Goal: Book appointment/travel/reservation

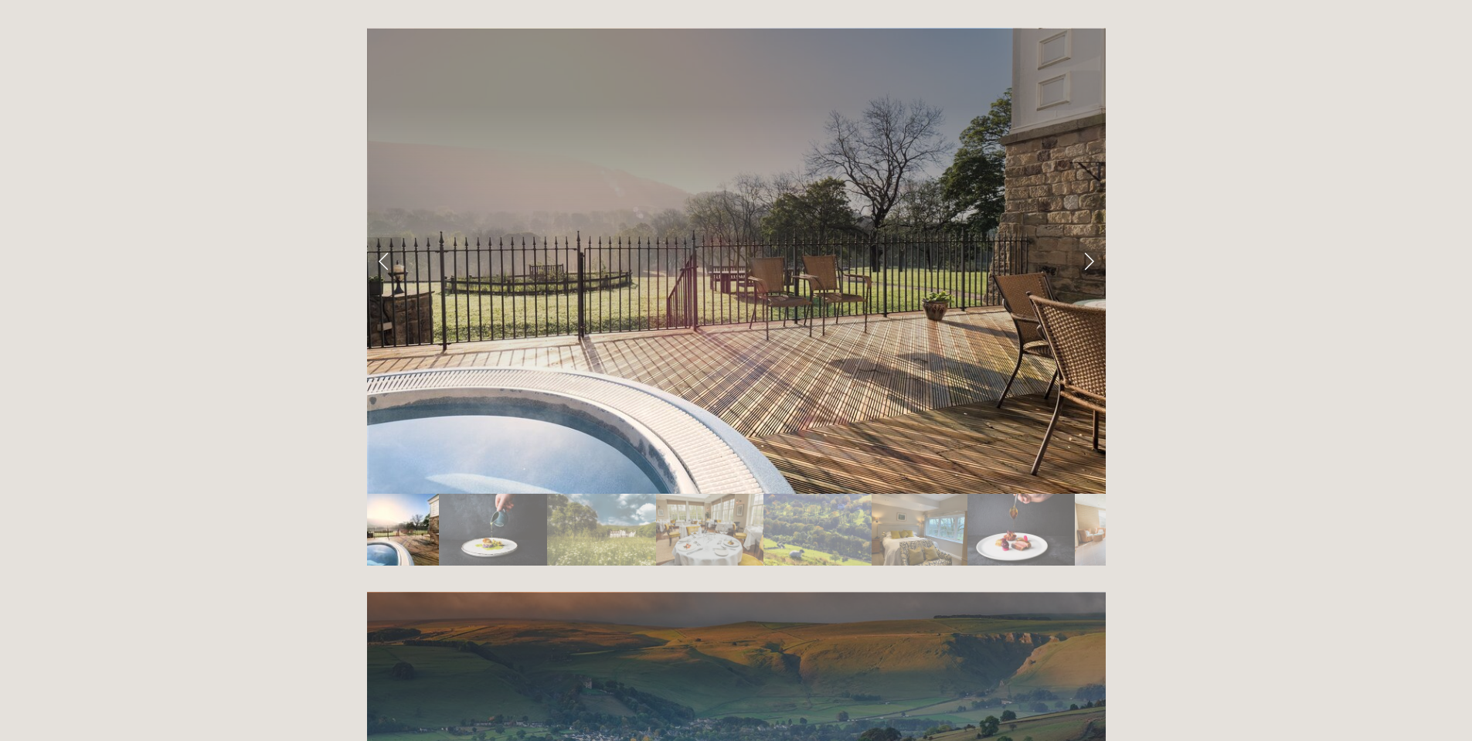
scroll to position [2626, 0]
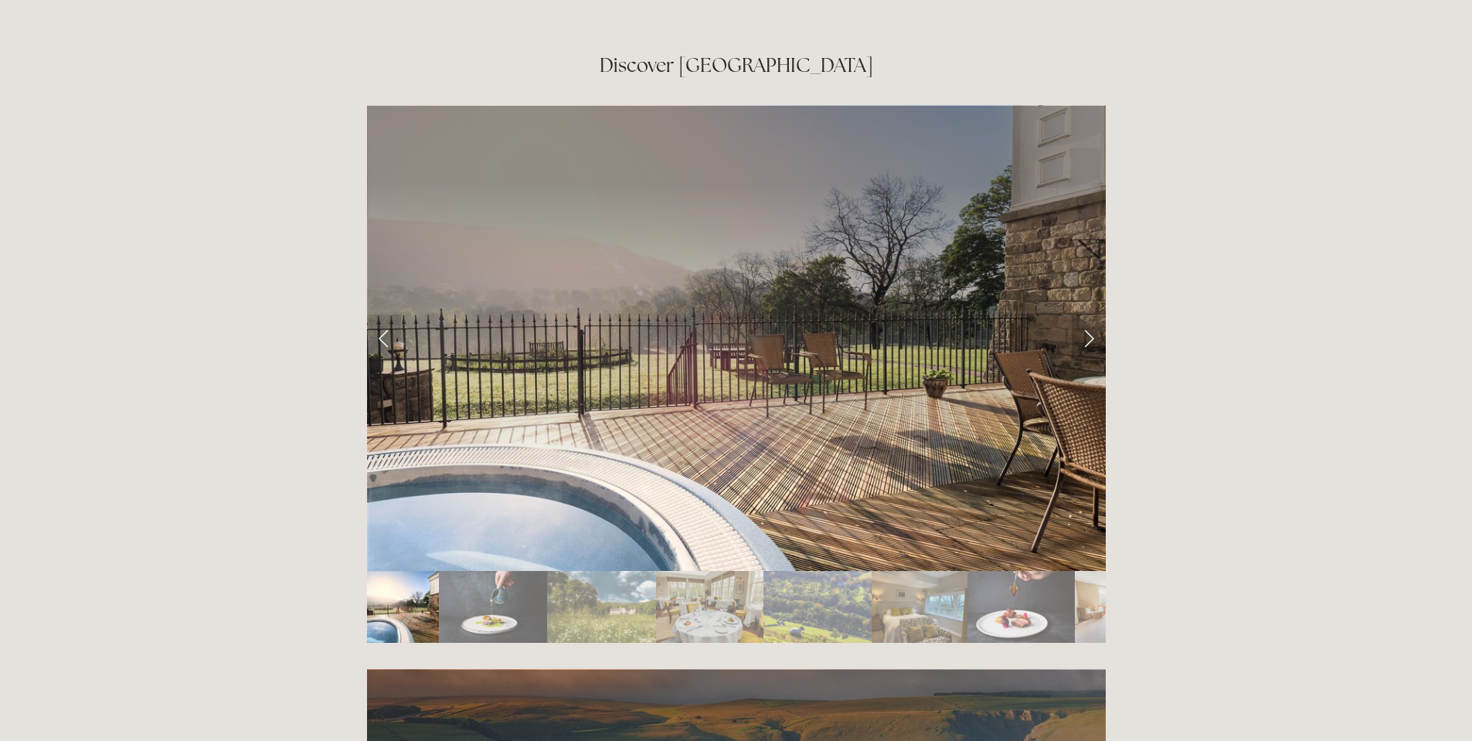
click at [1089, 314] on link "Next Slide" at bounding box center [1088, 337] width 34 height 46
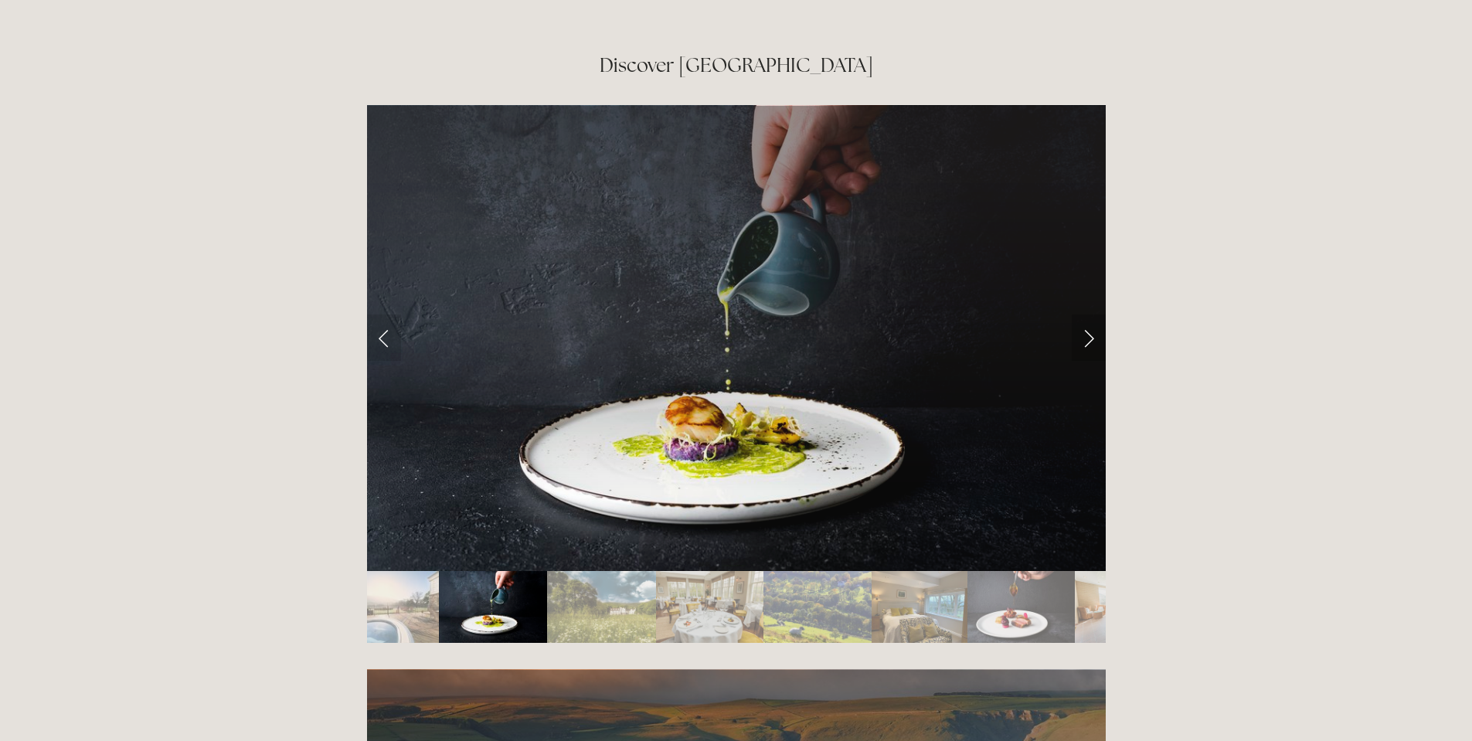
click at [1089, 314] on link "Next Slide" at bounding box center [1088, 337] width 34 height 46
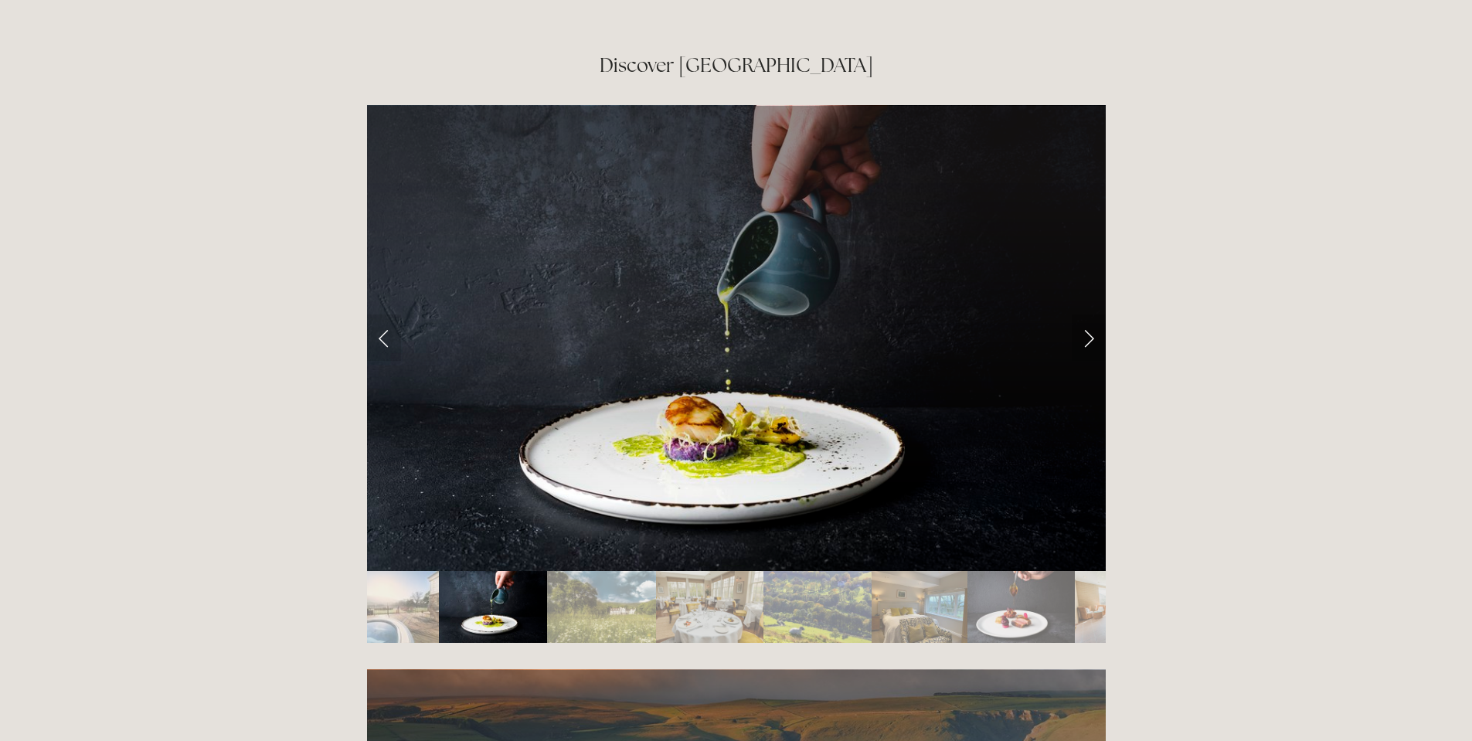
click at [1088, 314] on link "Next Slide" at bounding box center [1088, 337] width 34 height 46
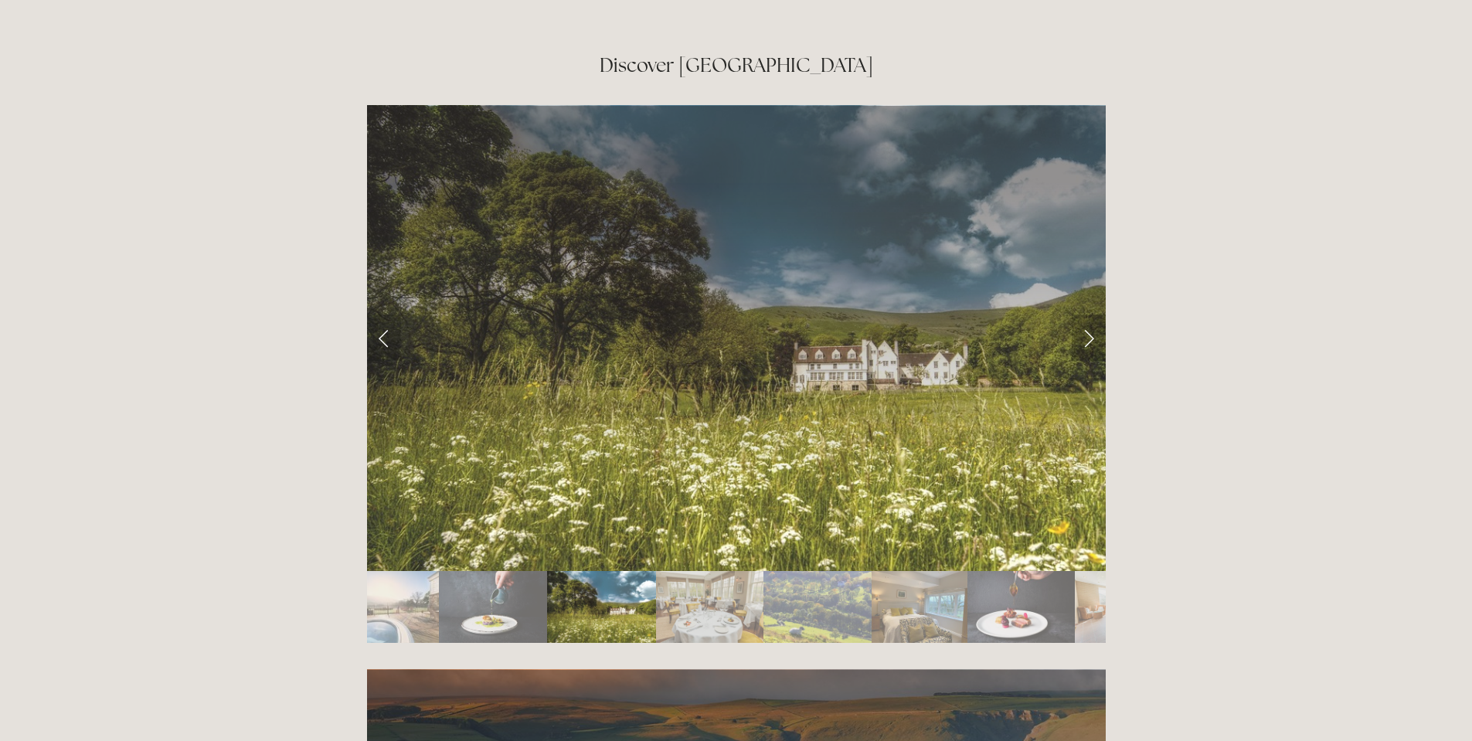
click at [1090, 314] on link "Next Slide" at bounding box center [1088, 337] width 34 height 46
click at [1089, 314] on link "Next Slide" at bounding box center [1088, 337] width 34 height 46
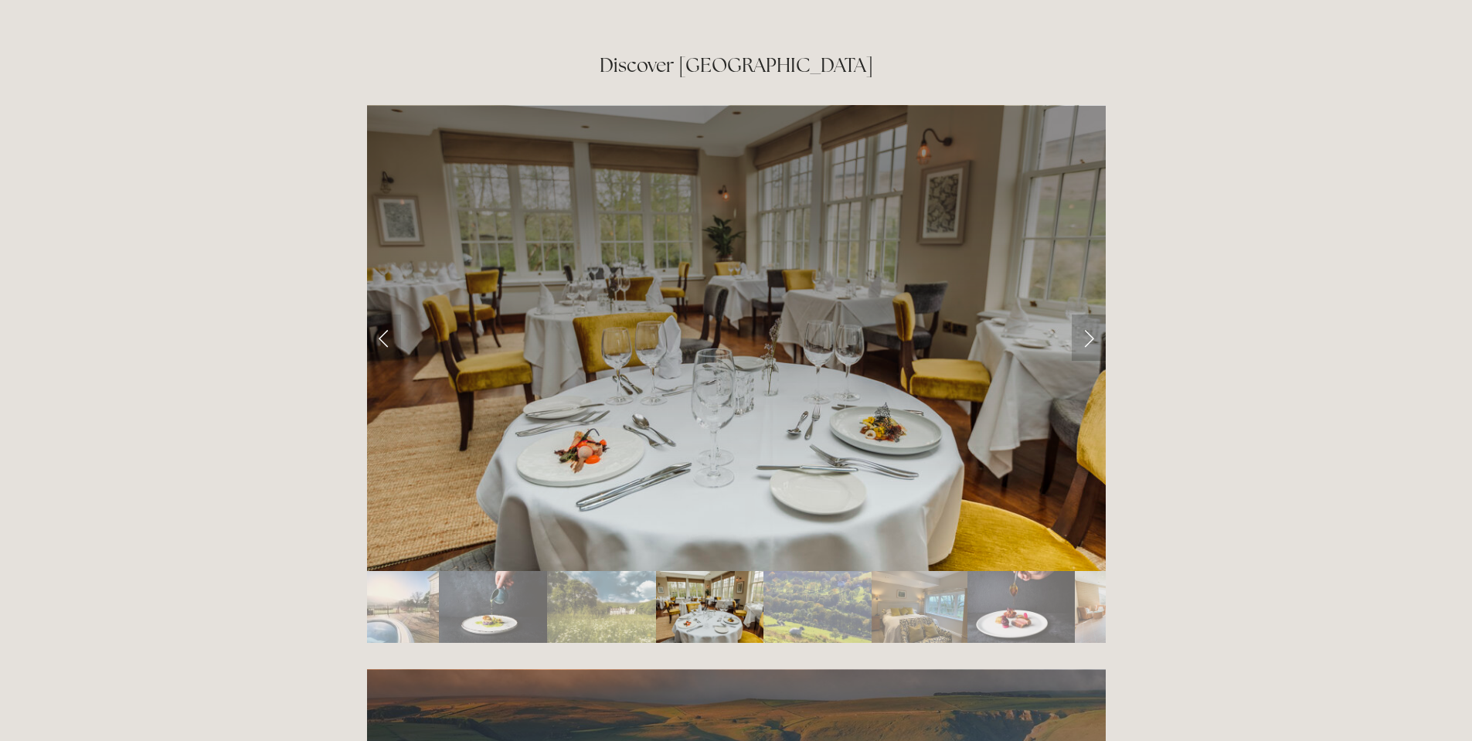
click at [1089, 314] on link "Next Slide" at bounding box center [1088, 337] width 34 height 46
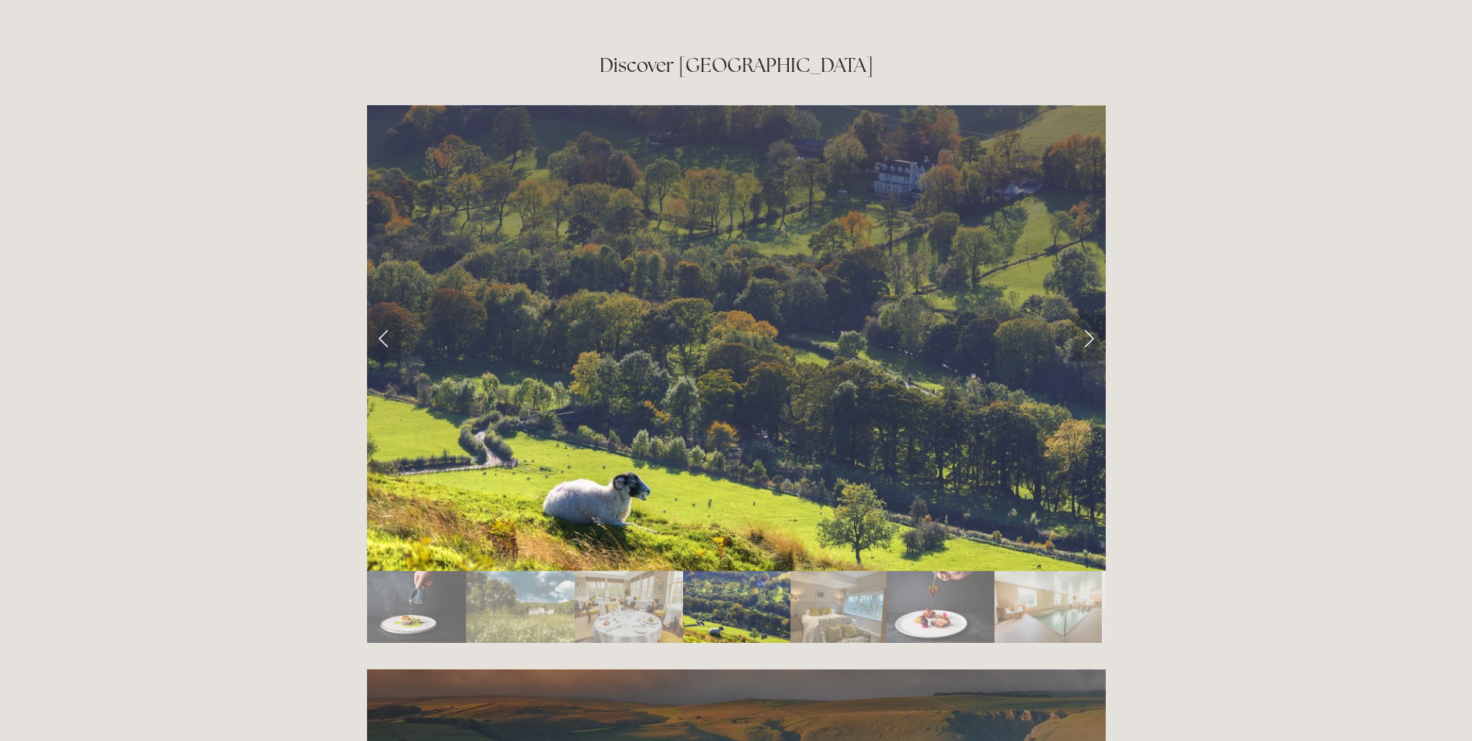
click at [1089, 314] on link "Next Slide" at bounding box center [1088, 337] width 34 height 46
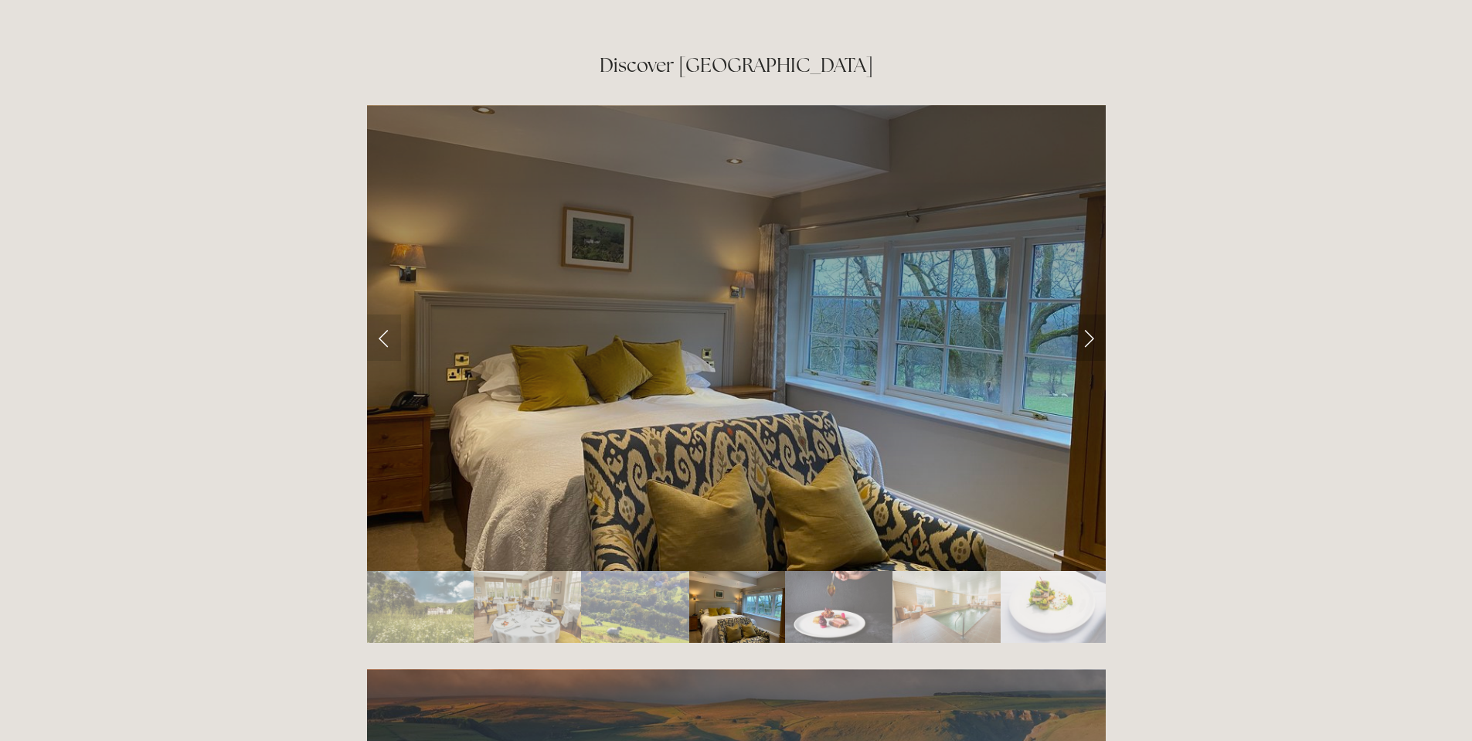
click at [1089, 314] on link "Next Slide" at bounding box center [1088, 337] width 34 height 46
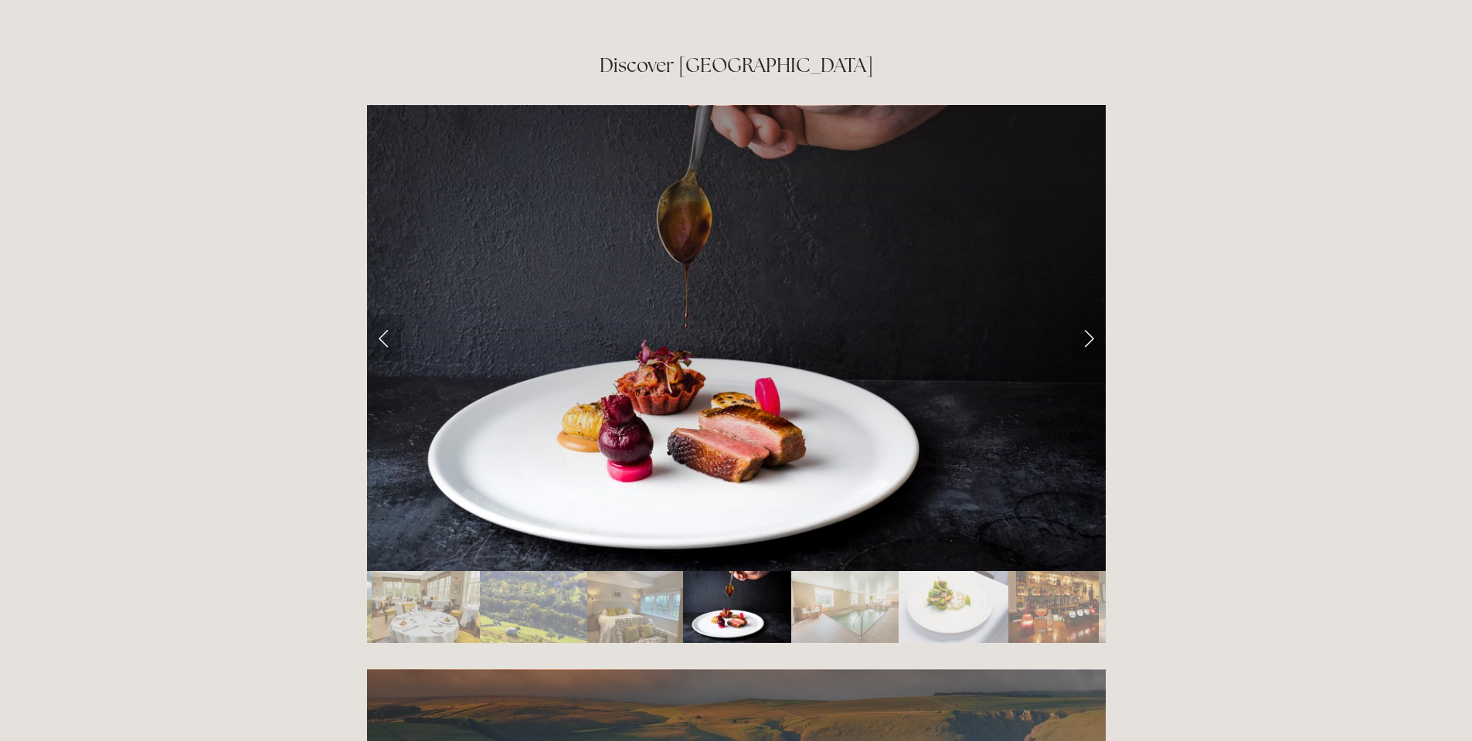
click at [388, 314] on link "Previous Slide" at bounding box center [384, 337] width 34 height 46
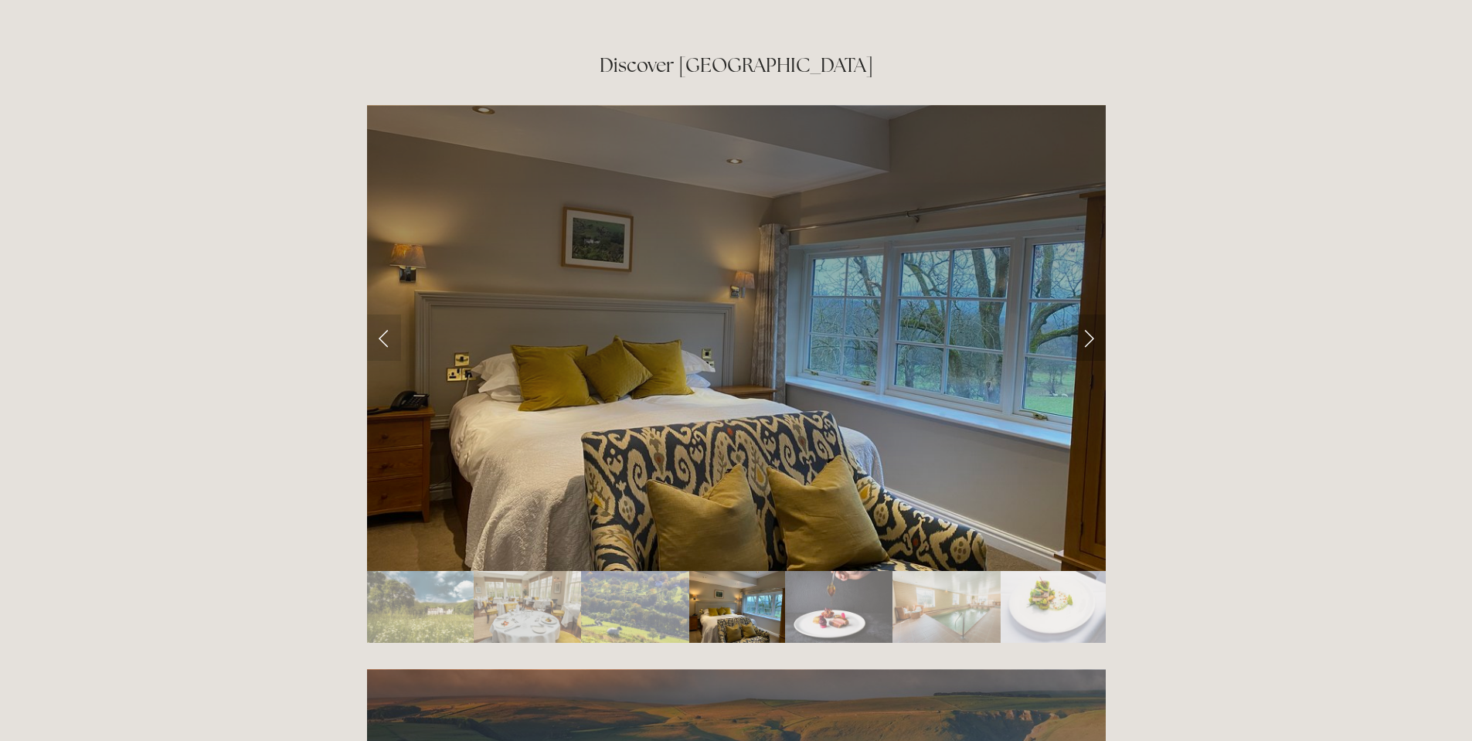
click at [1086, 314] on link "Next Slide" at bounding box center [1088, 337] width 34 height 46
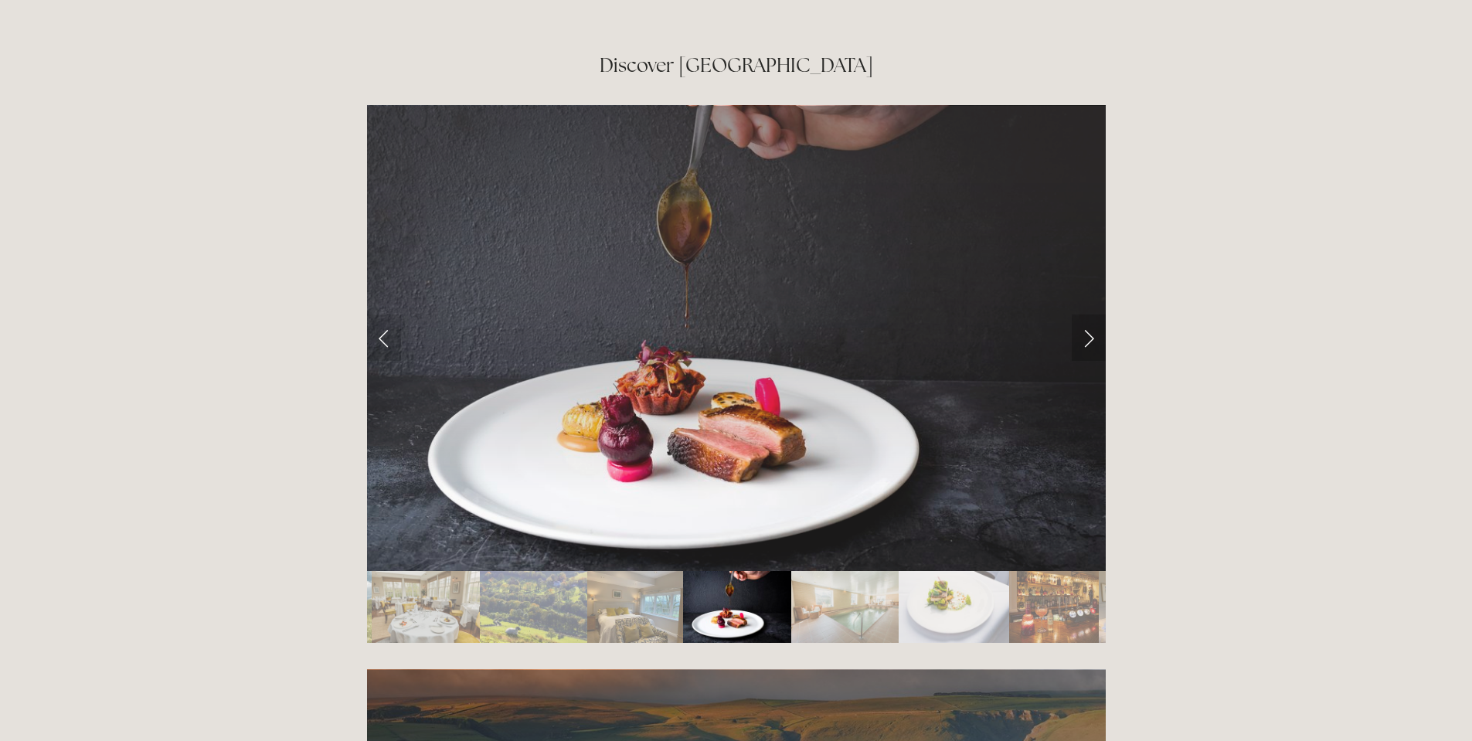
click at [1090, 314] on link "Next Slide" at bounding box center [1088, 337] width 34 height 46
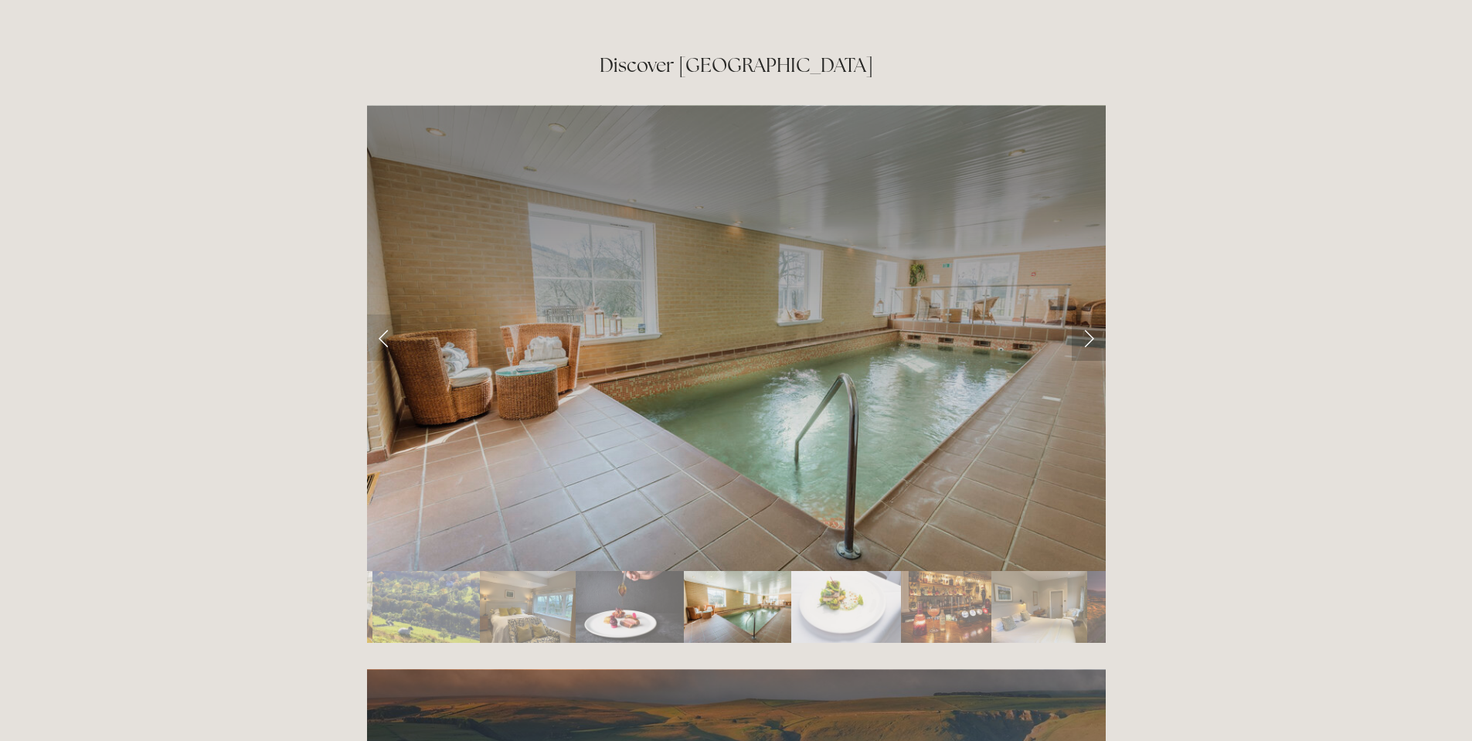
click at [1090, 314] on link "Next Slide" at bounding box center [1088, 337] width 34 height 46
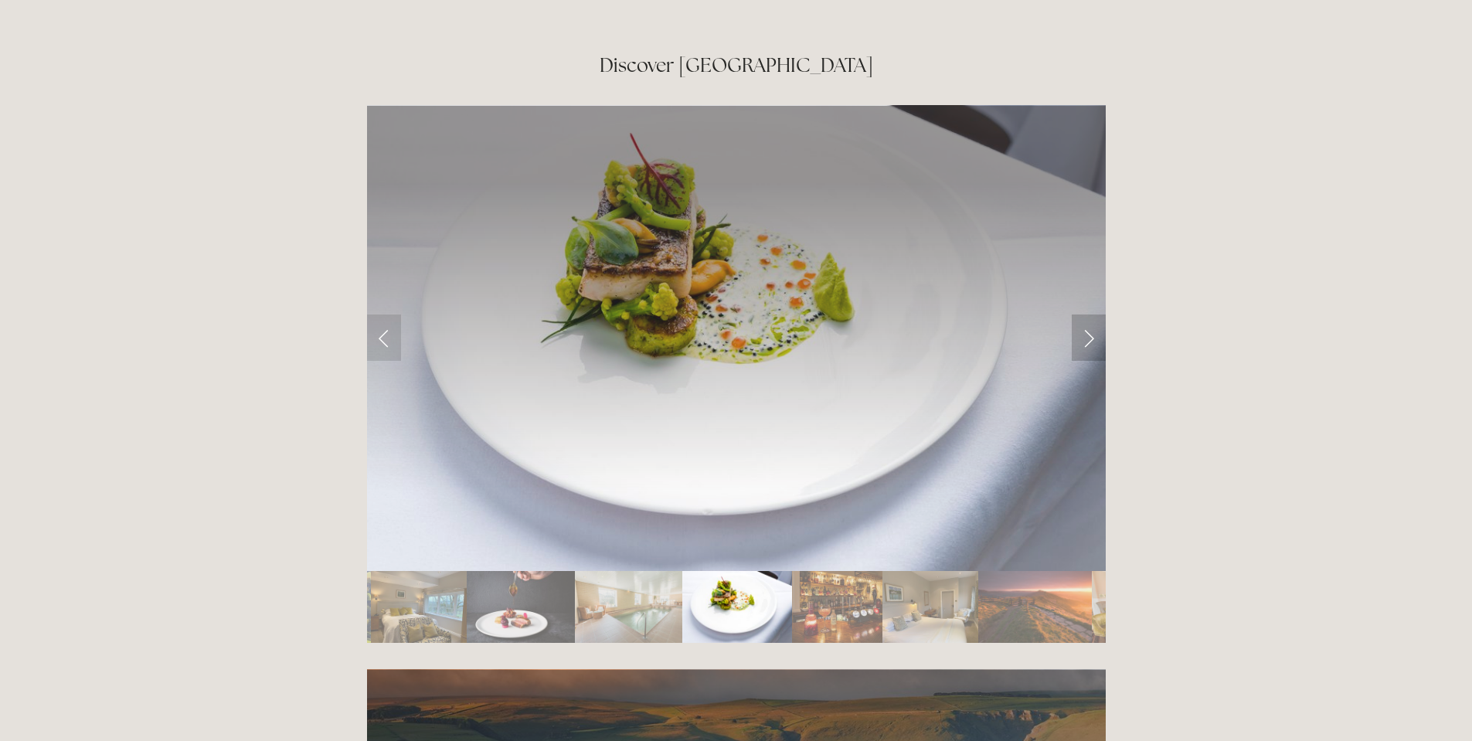
click at [1090, 314] on link "Next Slide" at bounding box center [1088, 337] width 34 height 46
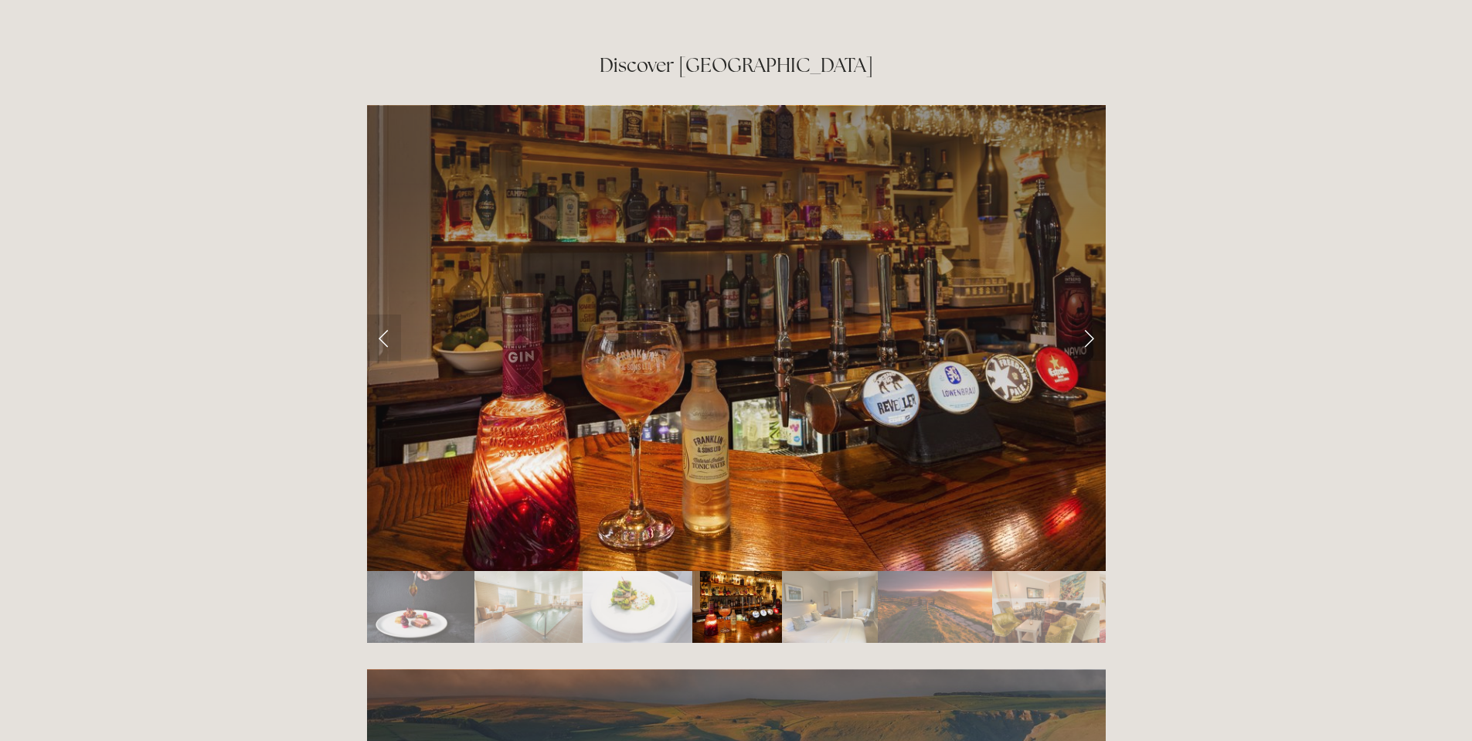
click at [1090, 314] on link "Next Slide" at bounding box center [1088, 337] width 34 height 46
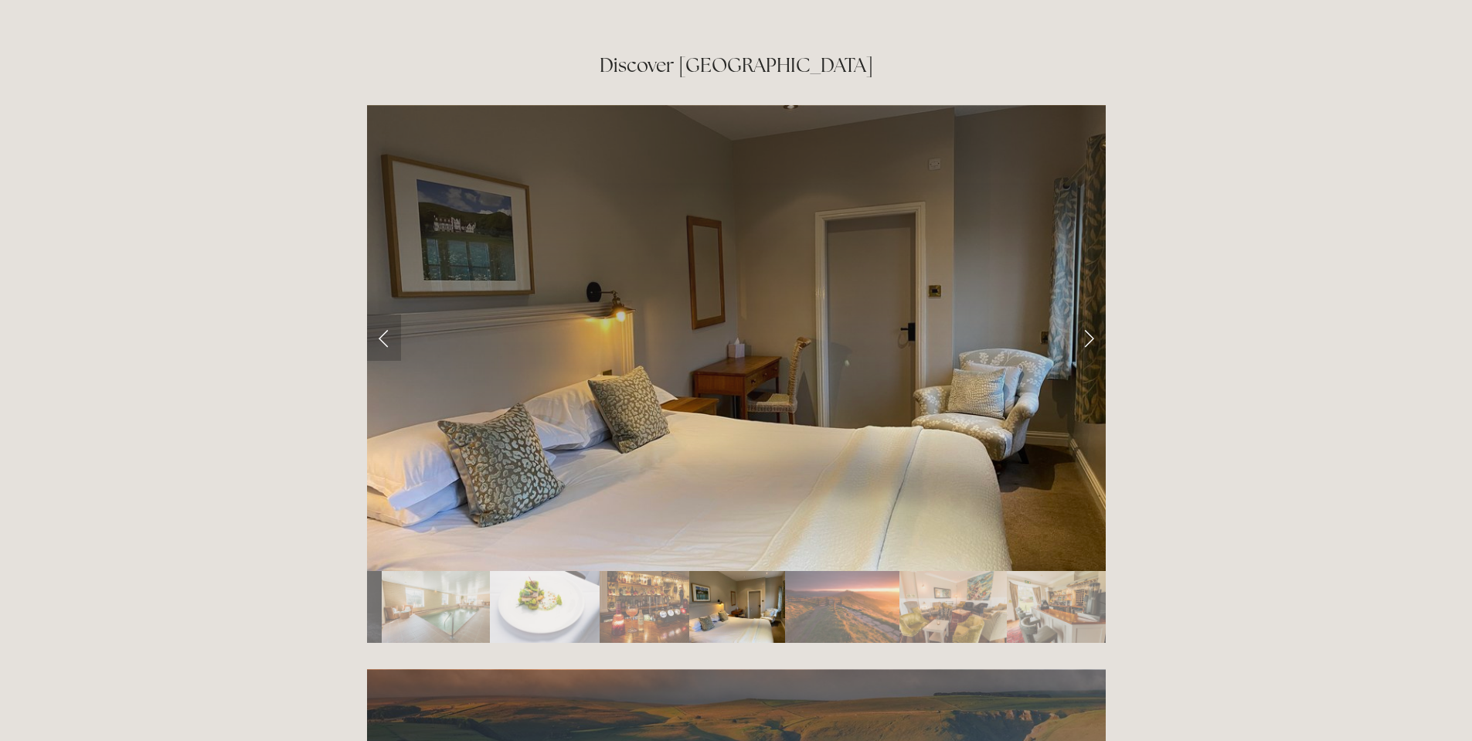
click at [384, 314] on link "Previous Slide" at bounding box center [384, 337] width 34 height 46
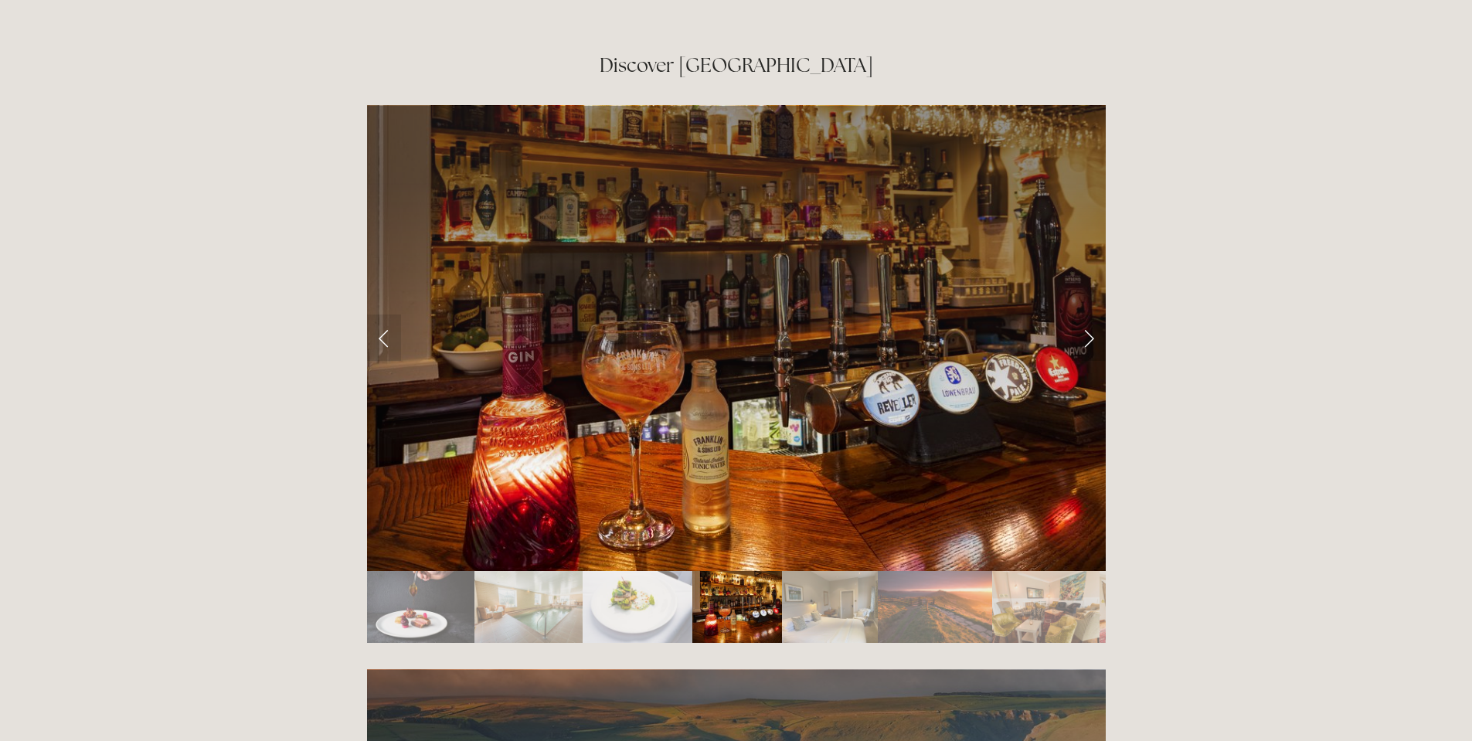
click at [1090, 314] on link "Next Slide" at bounding box center [1088, 337] width 34 height 46
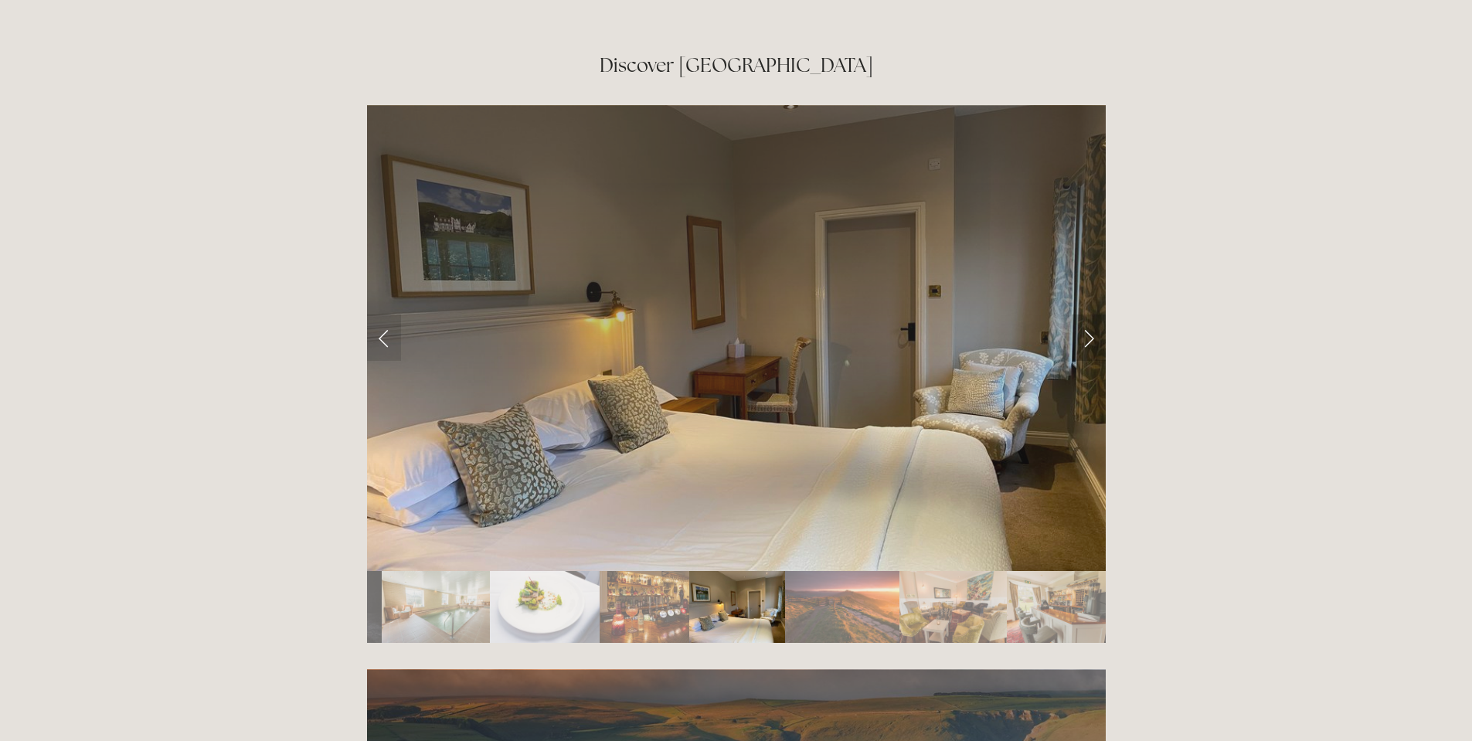
click at [1090, 314] on link "Next Slide" at bounding box center [1088, 337] width 34 height 46
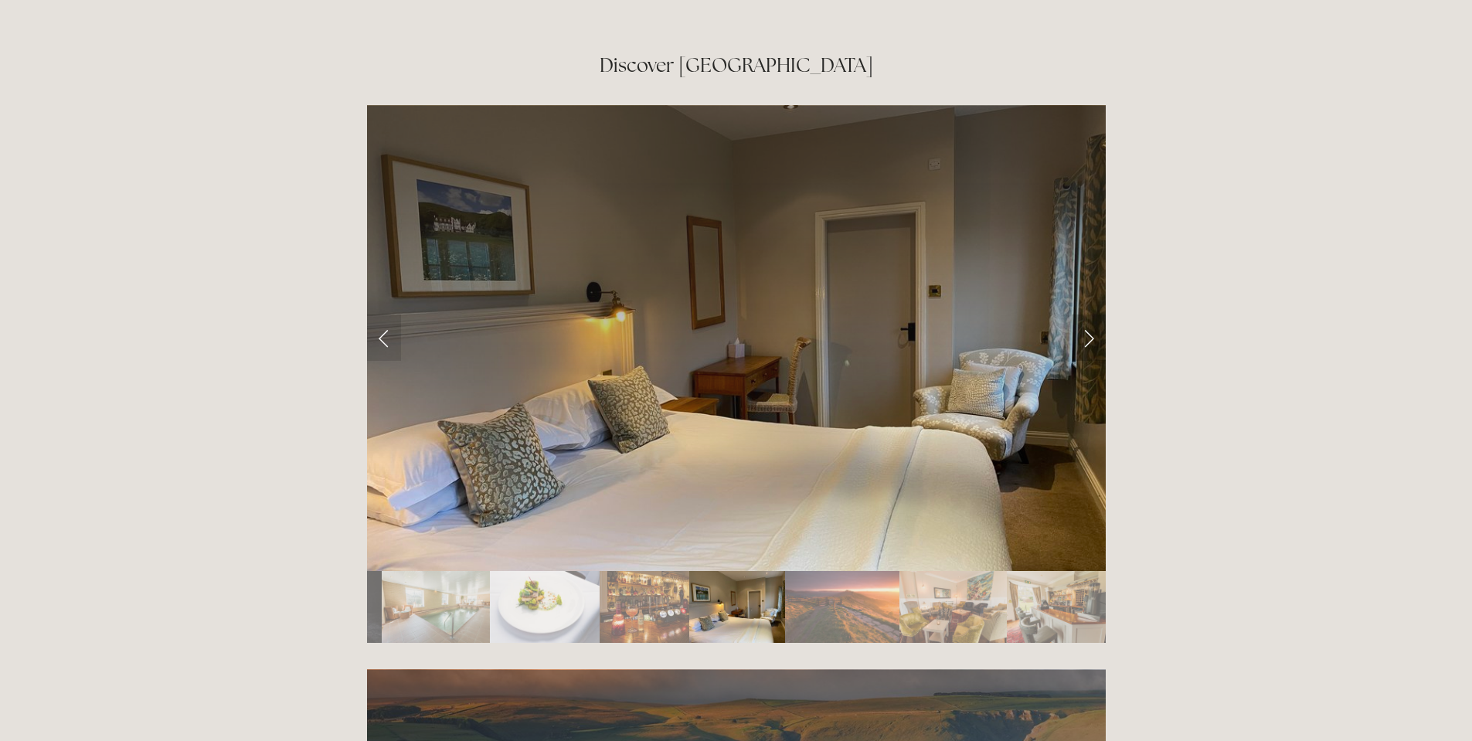
click at [1090, 314] on link "Next Slide" at bounding box center [1088, 337] width 34 height 46
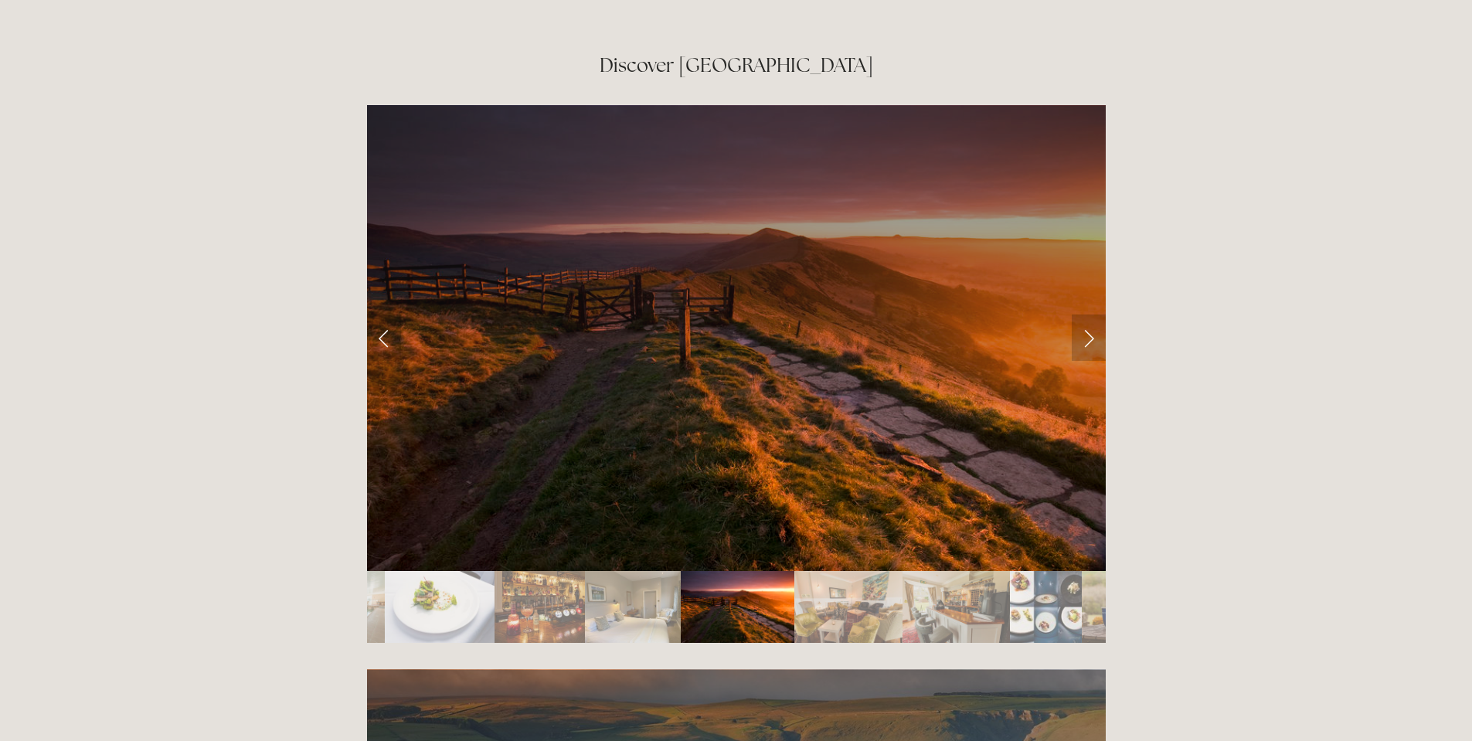
click at [1095, 314] on link "Next Slide" at bounding box center [1088, 337] width 34 height 46
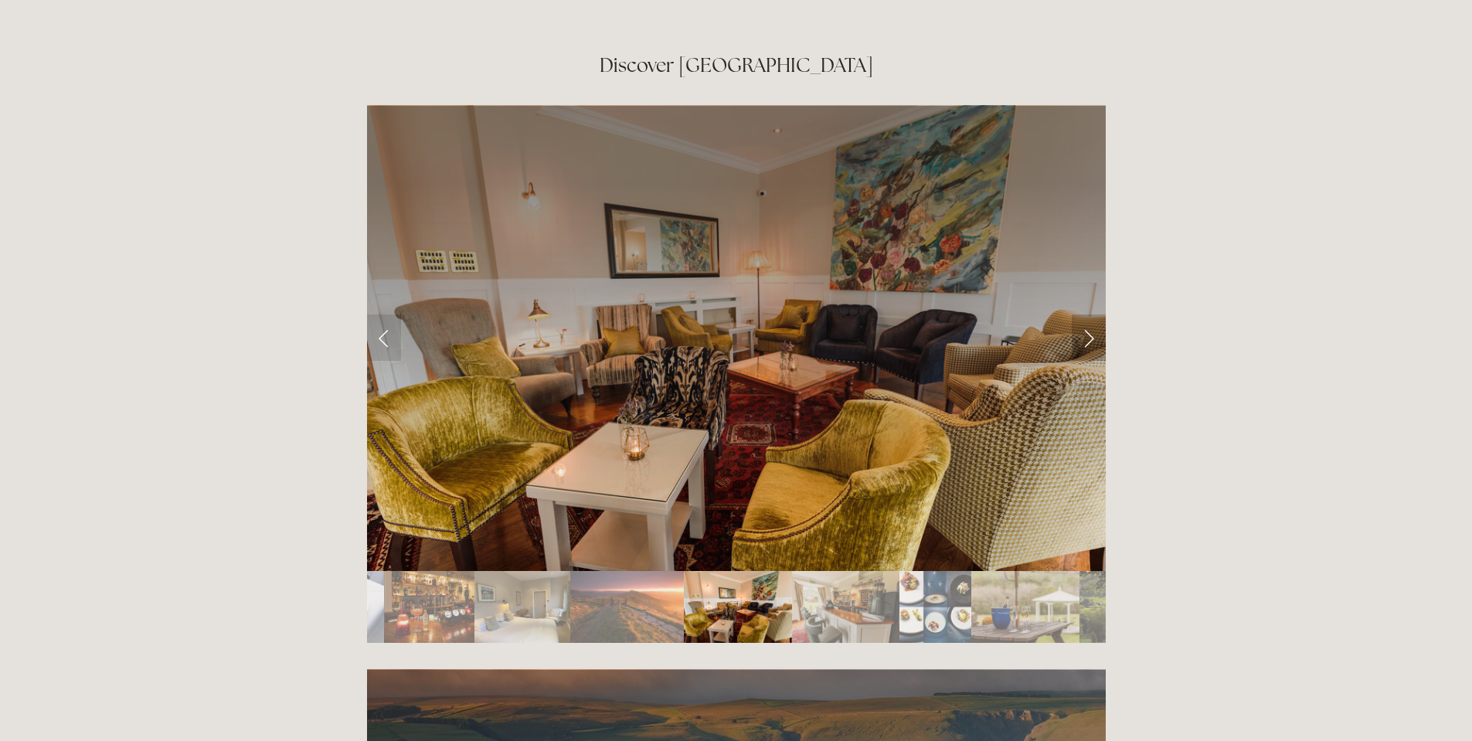
click at [1095, 314] on link "Next Slide" at bounding box center [1088, 337] width 34 height 46
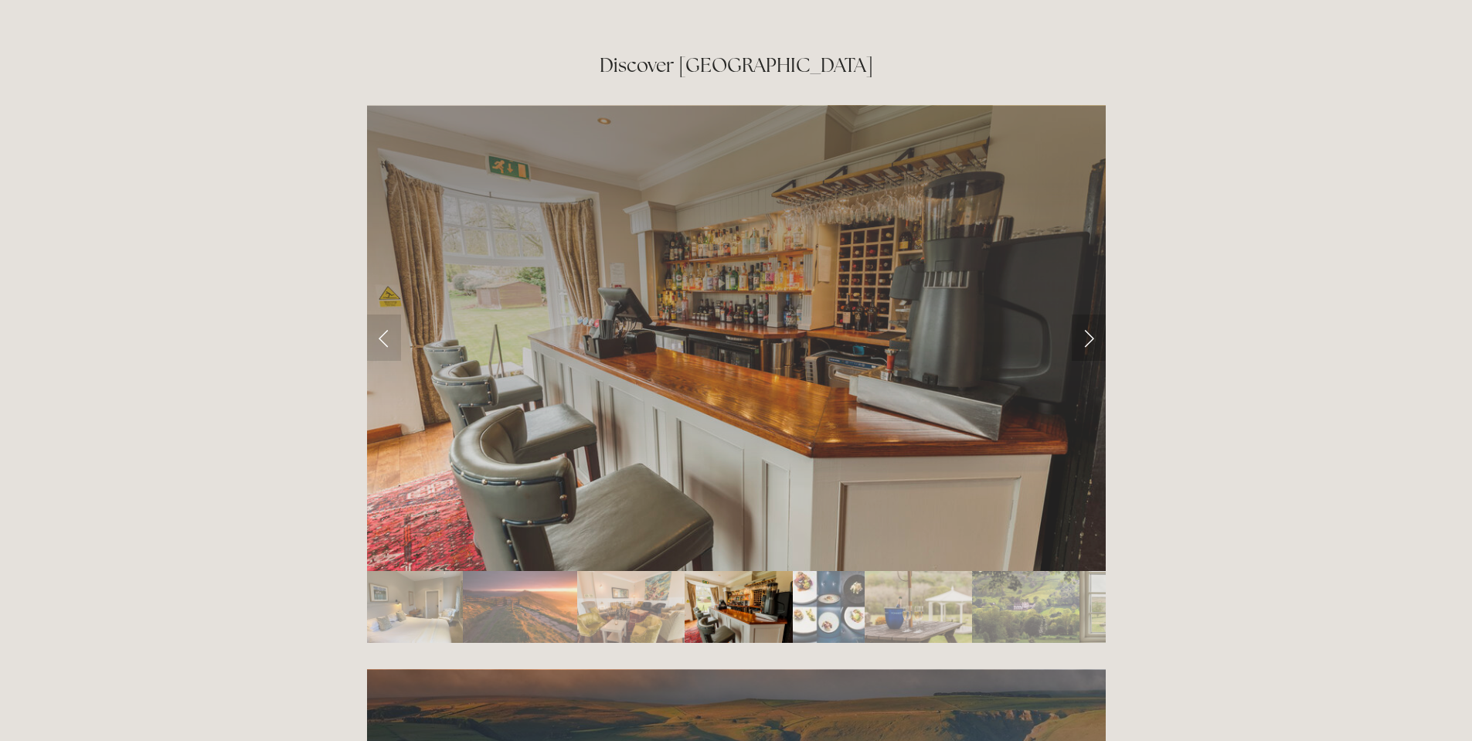
click at [1095, 314] on link "Next Slide" at bounding box center [1088, 337] width 34 height 46
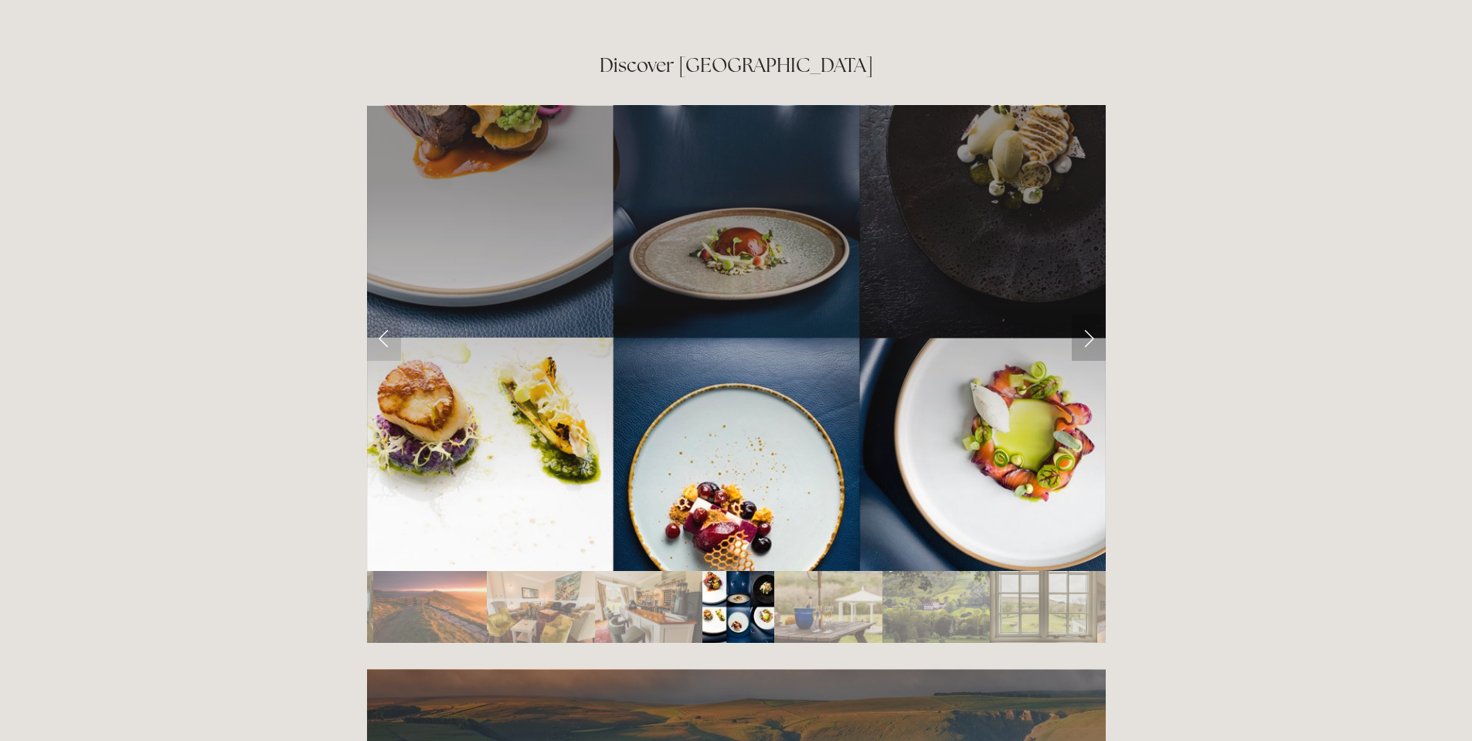
click at [1095, 314] on link "Next Slide" at bounding box center [1088, 337] width 34 height 46
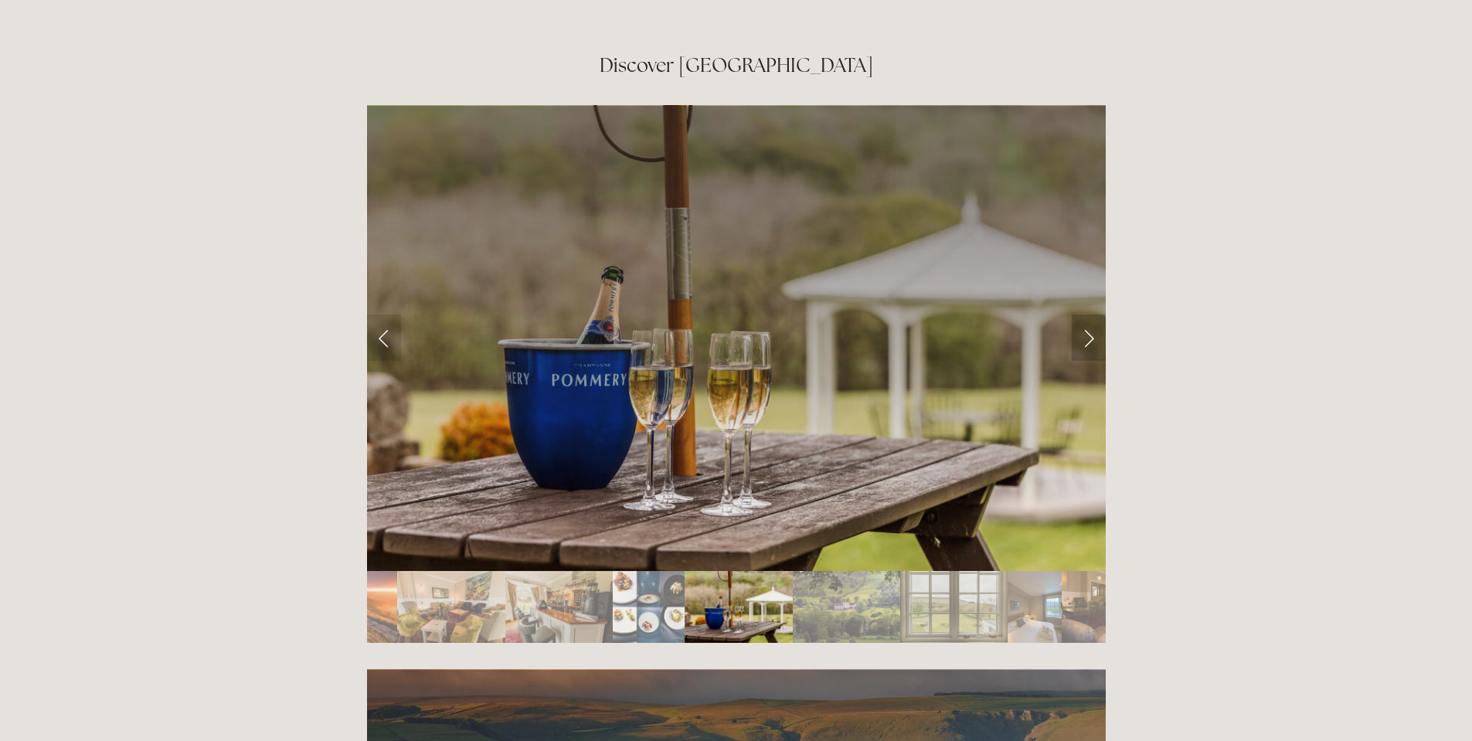
click at [1095, 314] on link "Next Slide" at bounding box center [1088, 337] width 34 height 46
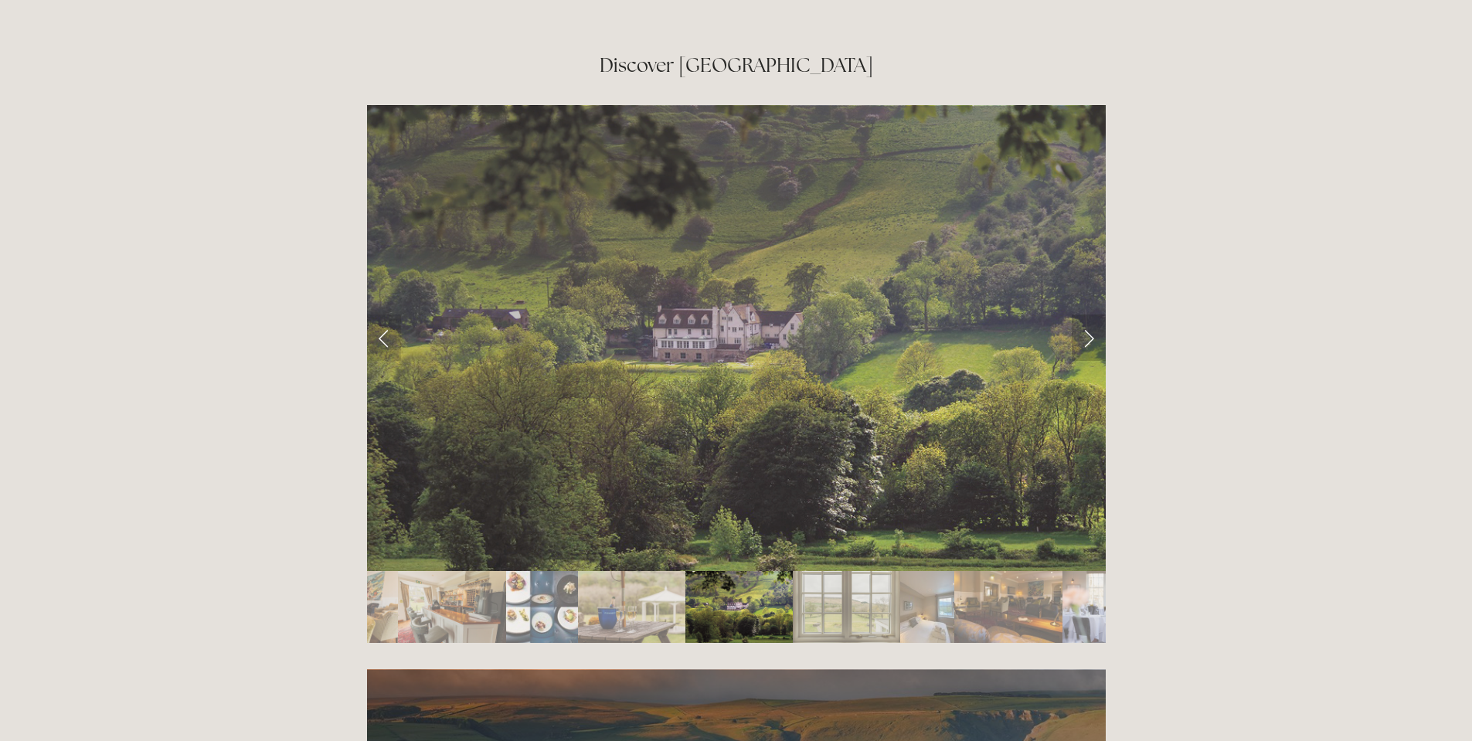
click at [1095, 314] on link "Next Slide" at bounding box center [1088, 337] width 34 height 46
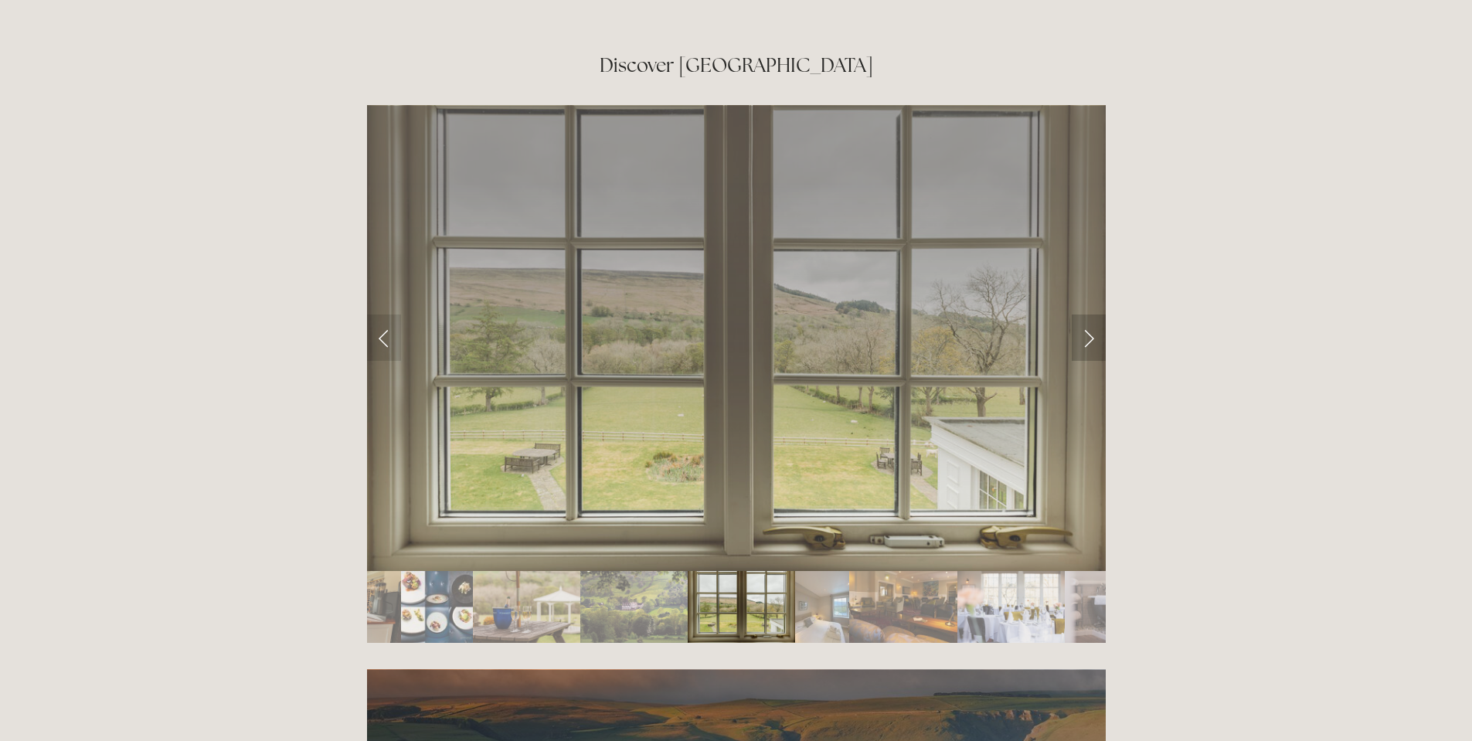
click at [1095, 314] on link "Next Slide" at bounding box center [1088, 337] width 34 height 46
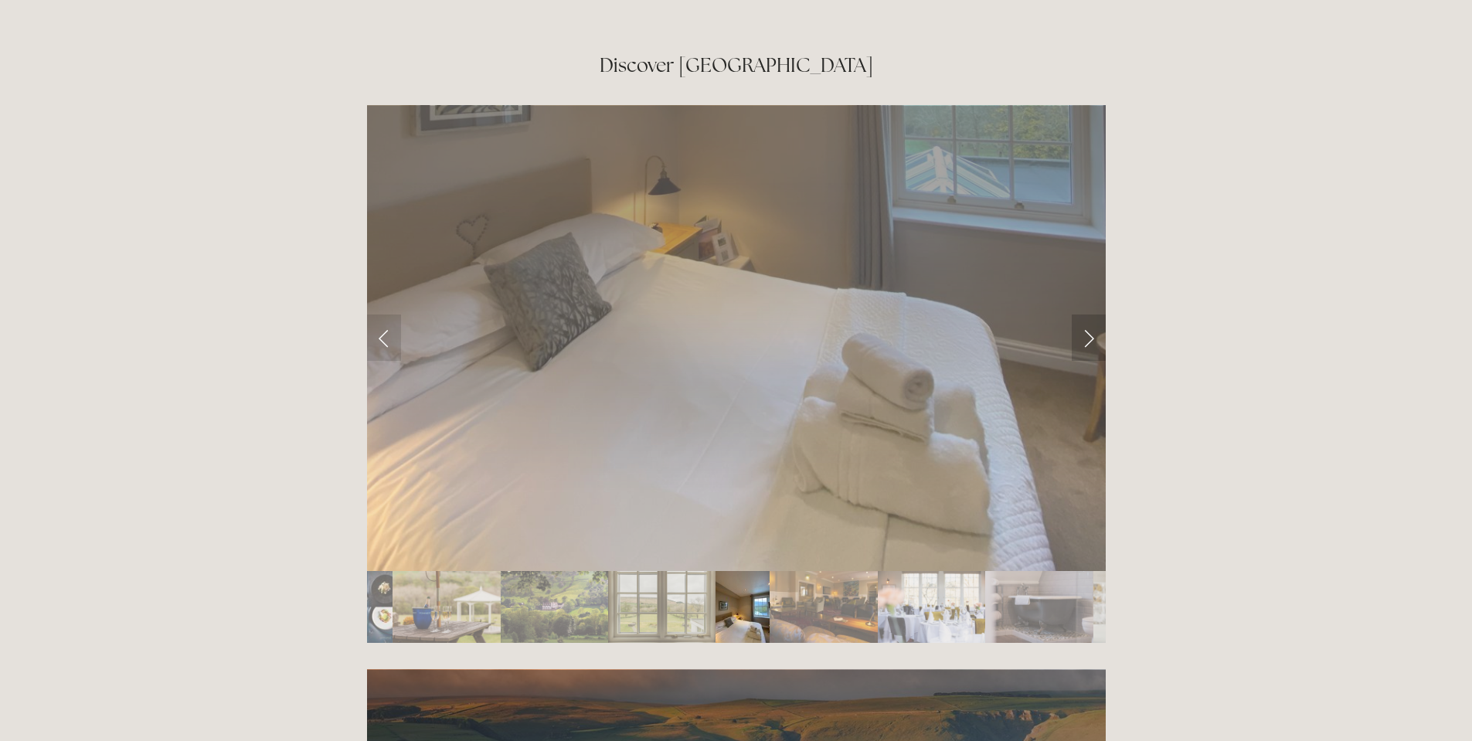
click at [1095, 314] on link "Next Slide" at bounding box center [1088, 337] width 34 height 46
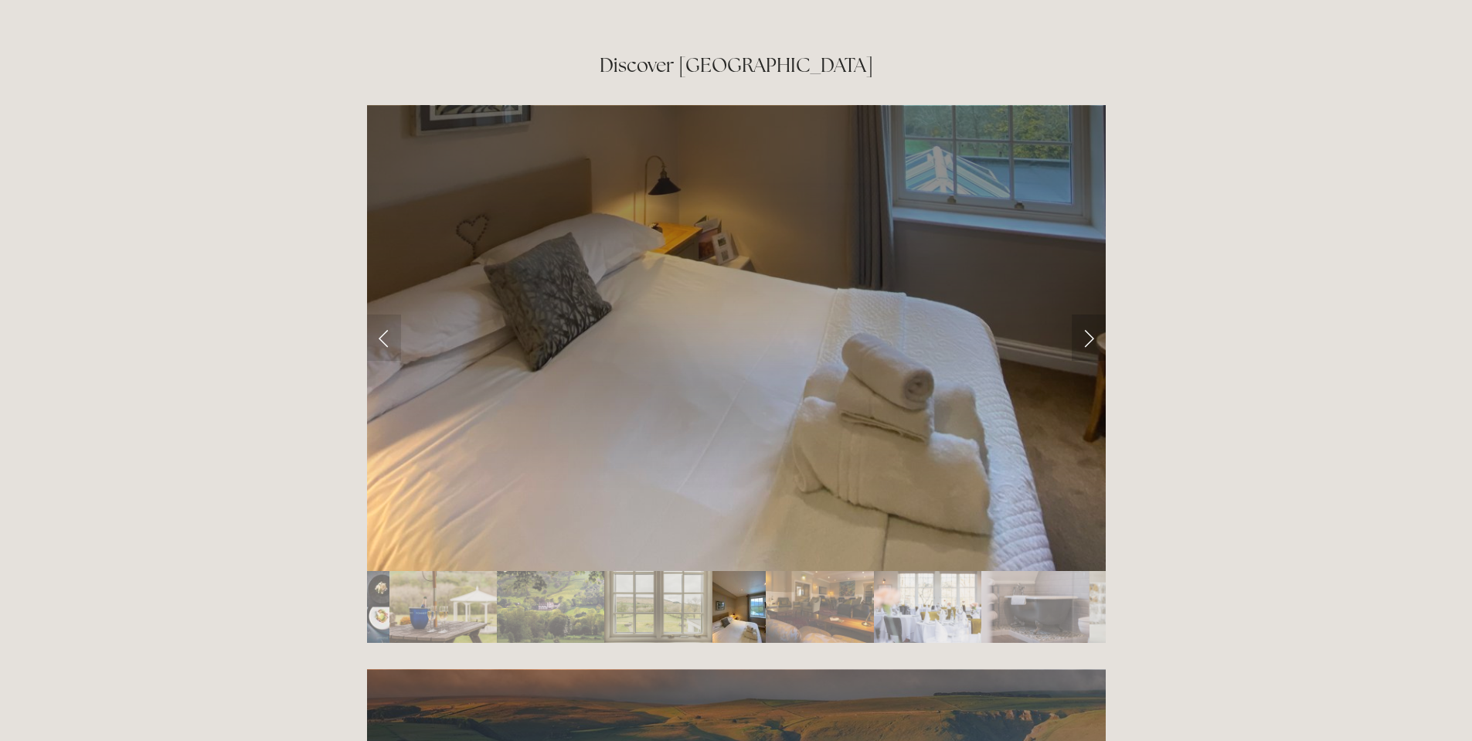
click at [1095, 314] on link "Next Slide" at bounding box center [1088, 337] width 34 height 46
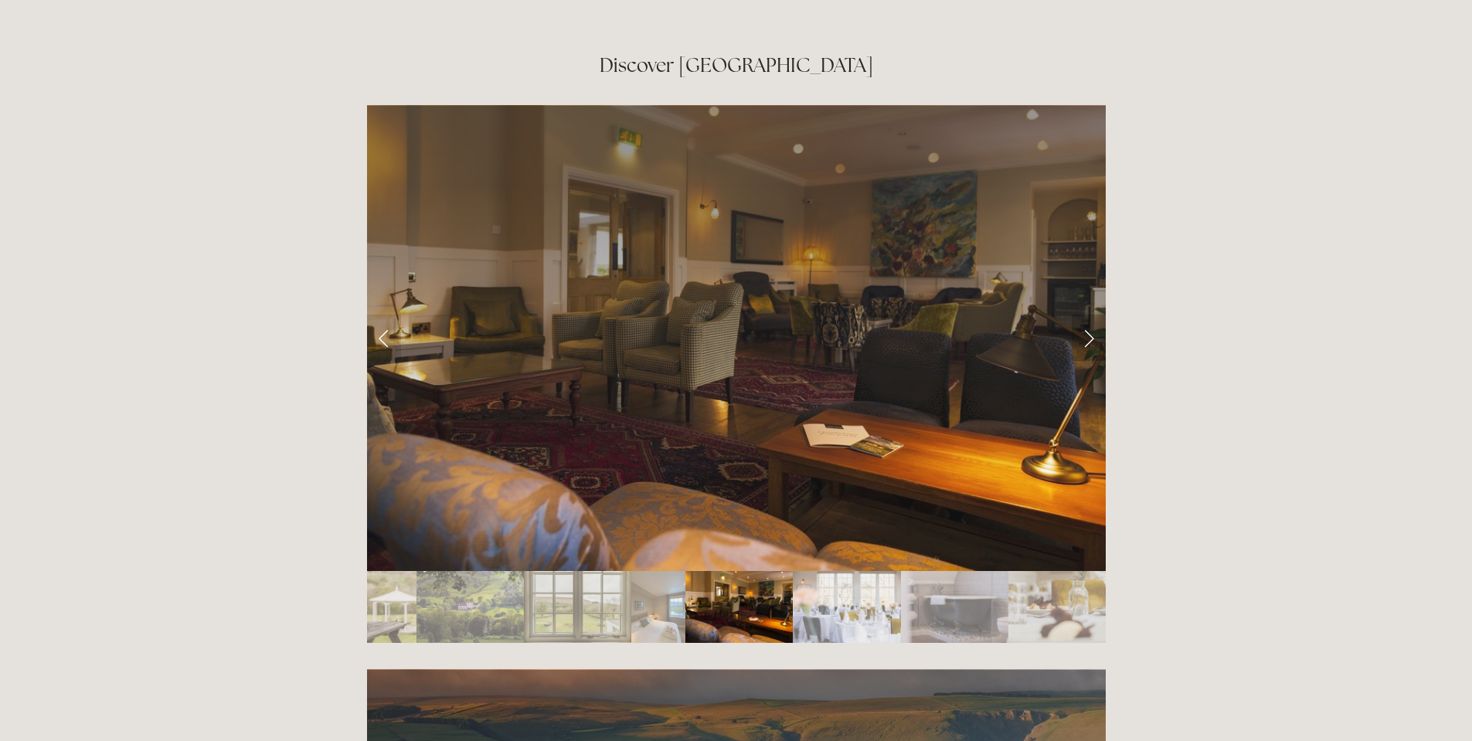
click at [1095, 314] on link "Next Slide" at bounding box center [1088, 337] width 34 height 46
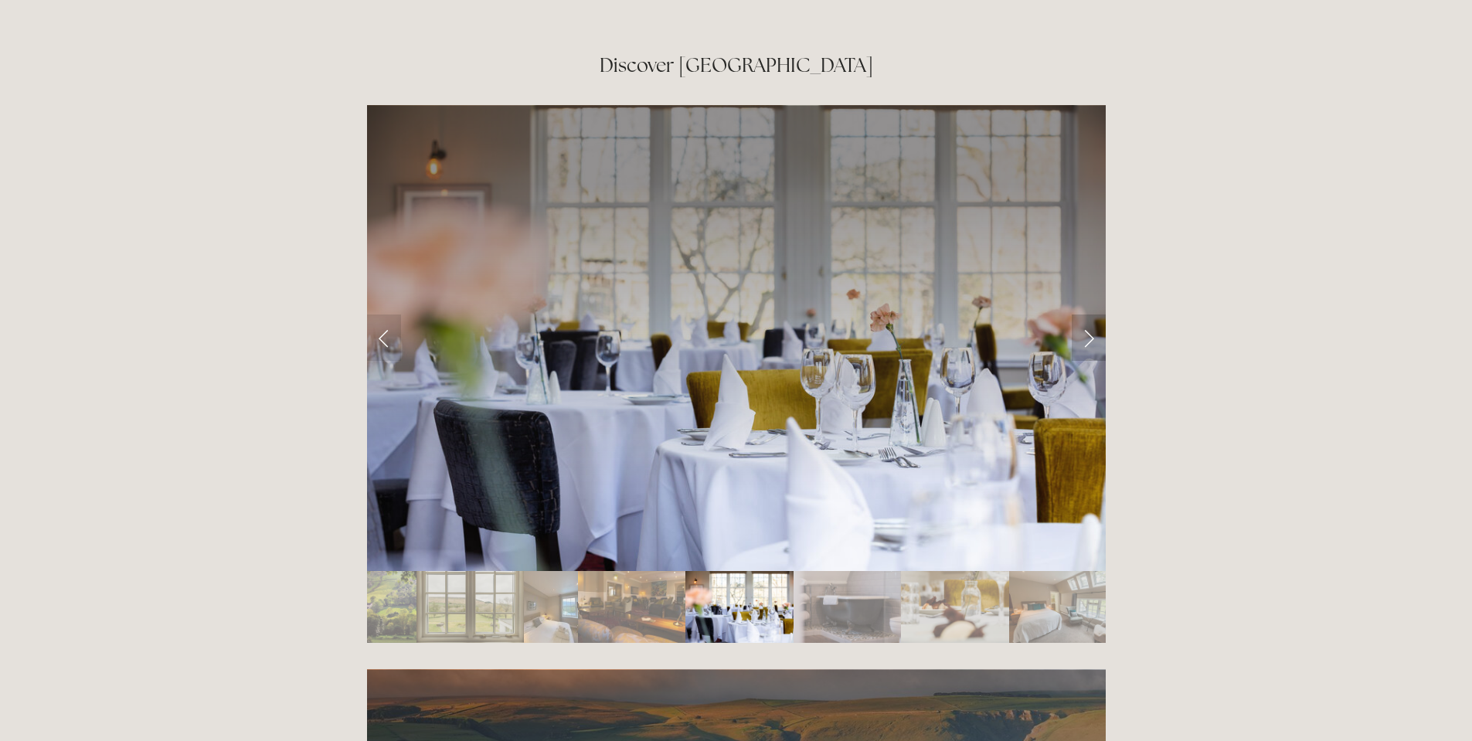
click at [1095, 314] on link "Next Slide" at bounding box center [1088, 337] width 34 height 46
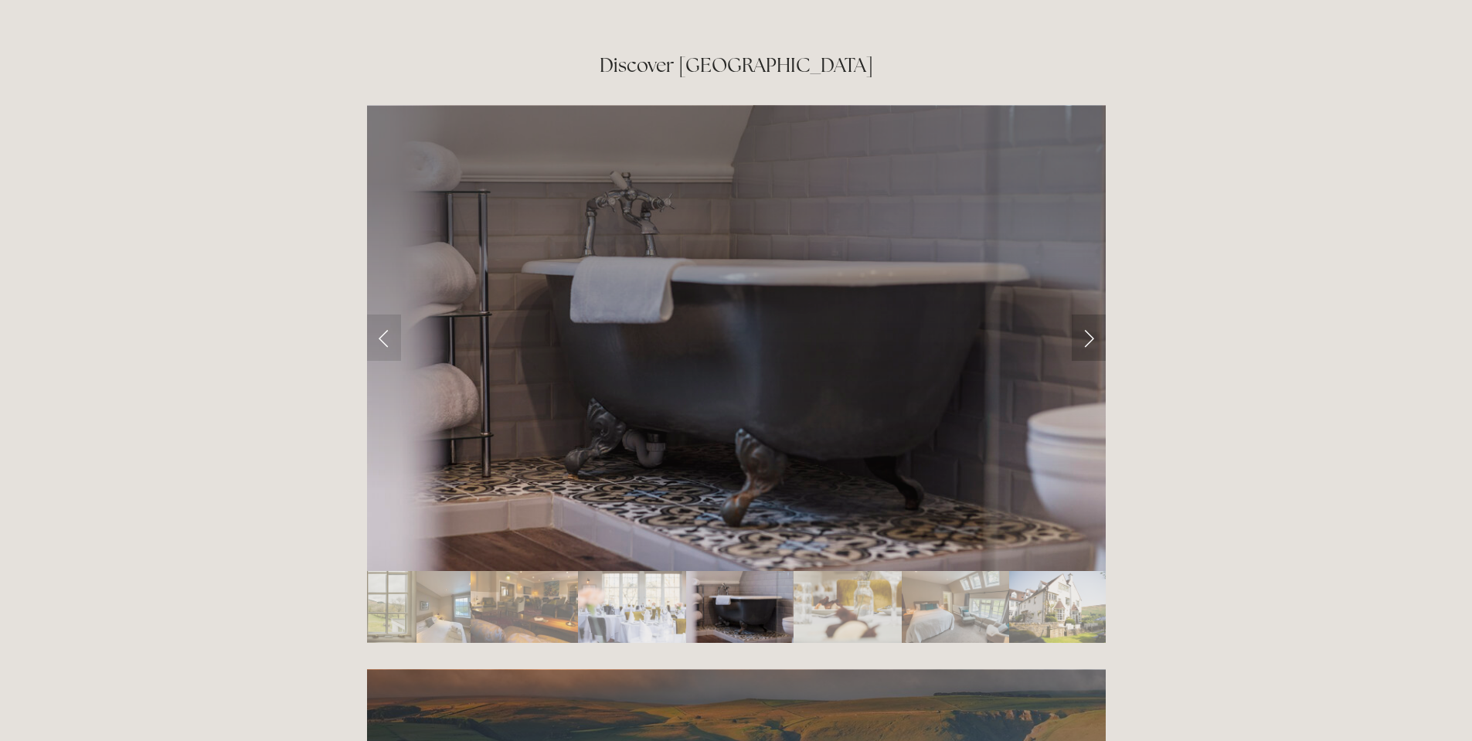
click at [1095, 314] on link "Next Slide" at bounding box center [1088, 337] width 34 height 46
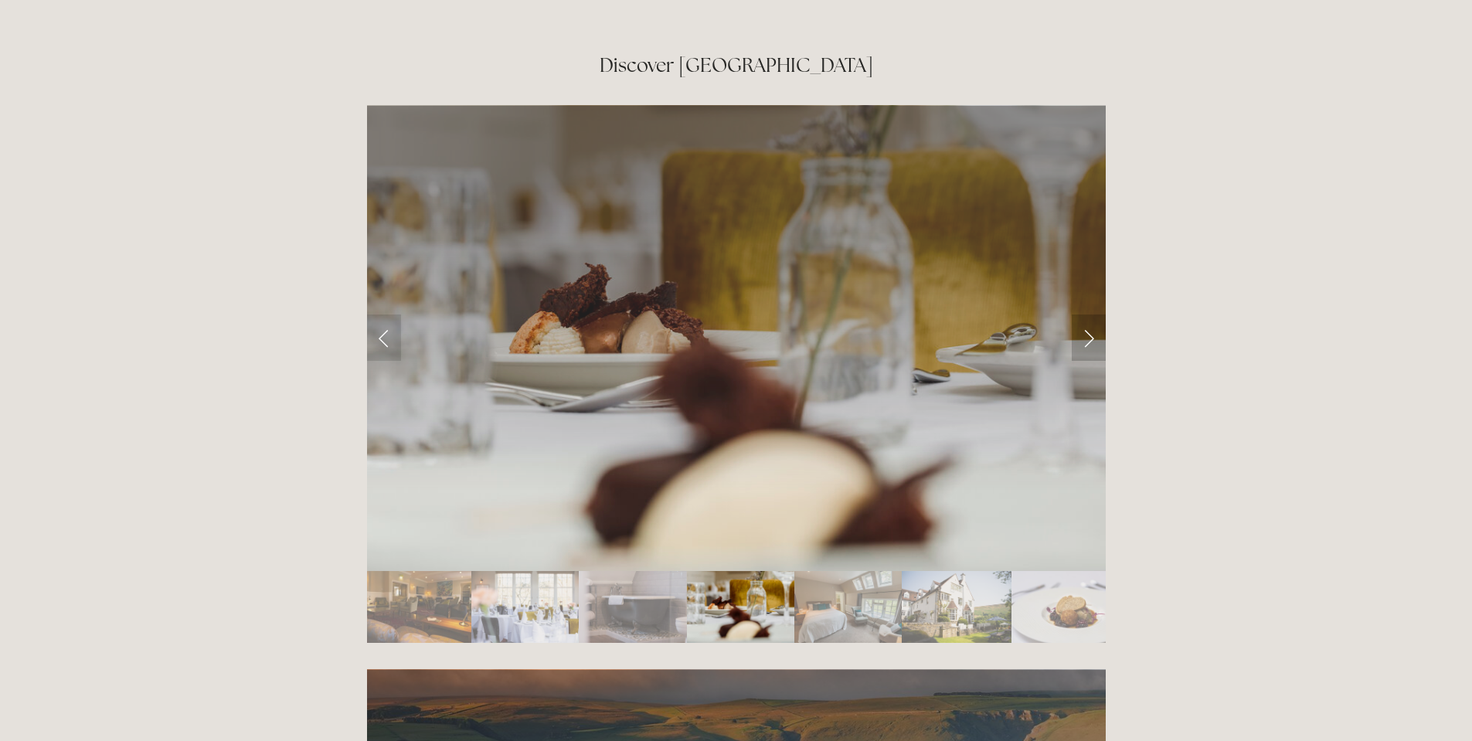
click at [1095, 314] on link "Next Slide" at bounding box center [1088, 337] width 34 height 46
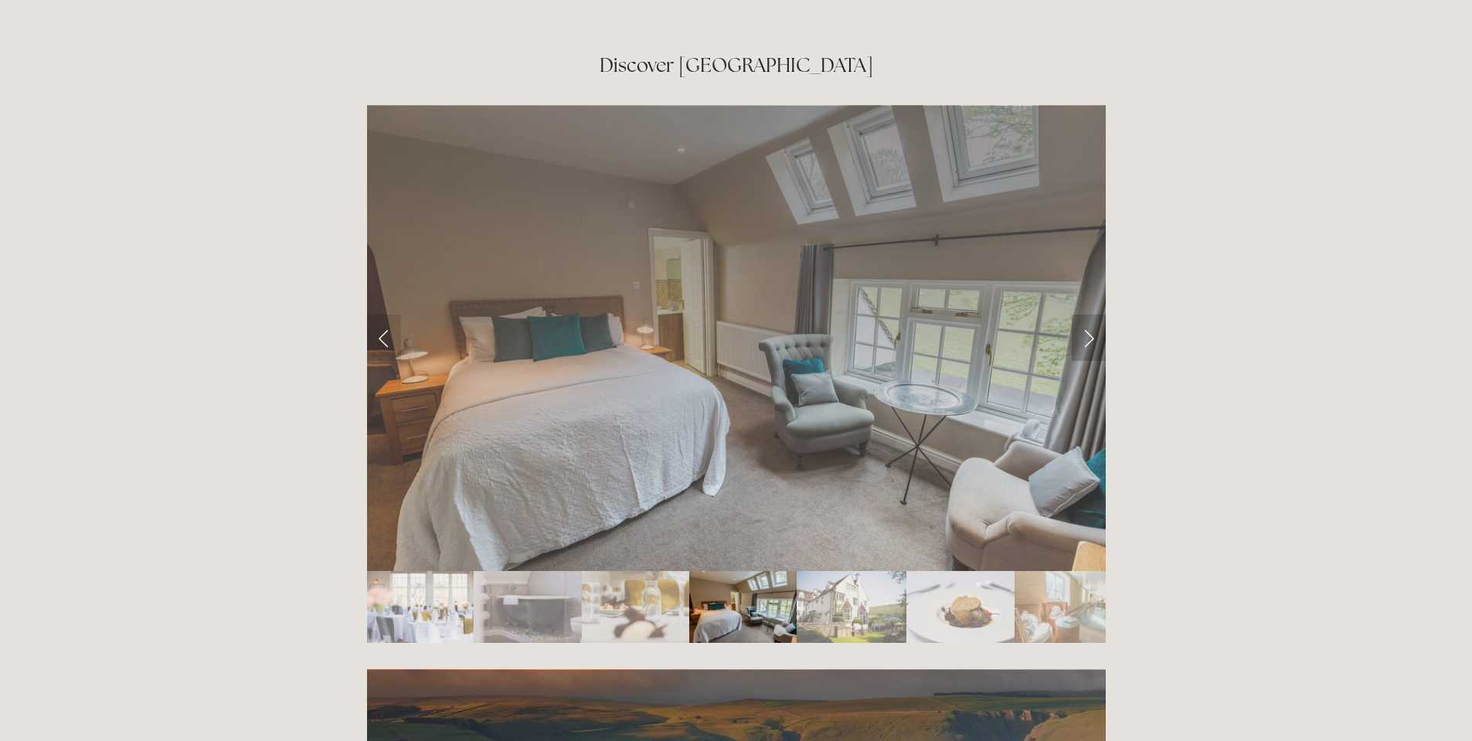
click at [1095, 314] on link "Next Slide" at bounding box center [1088, 337] width 34 height 46
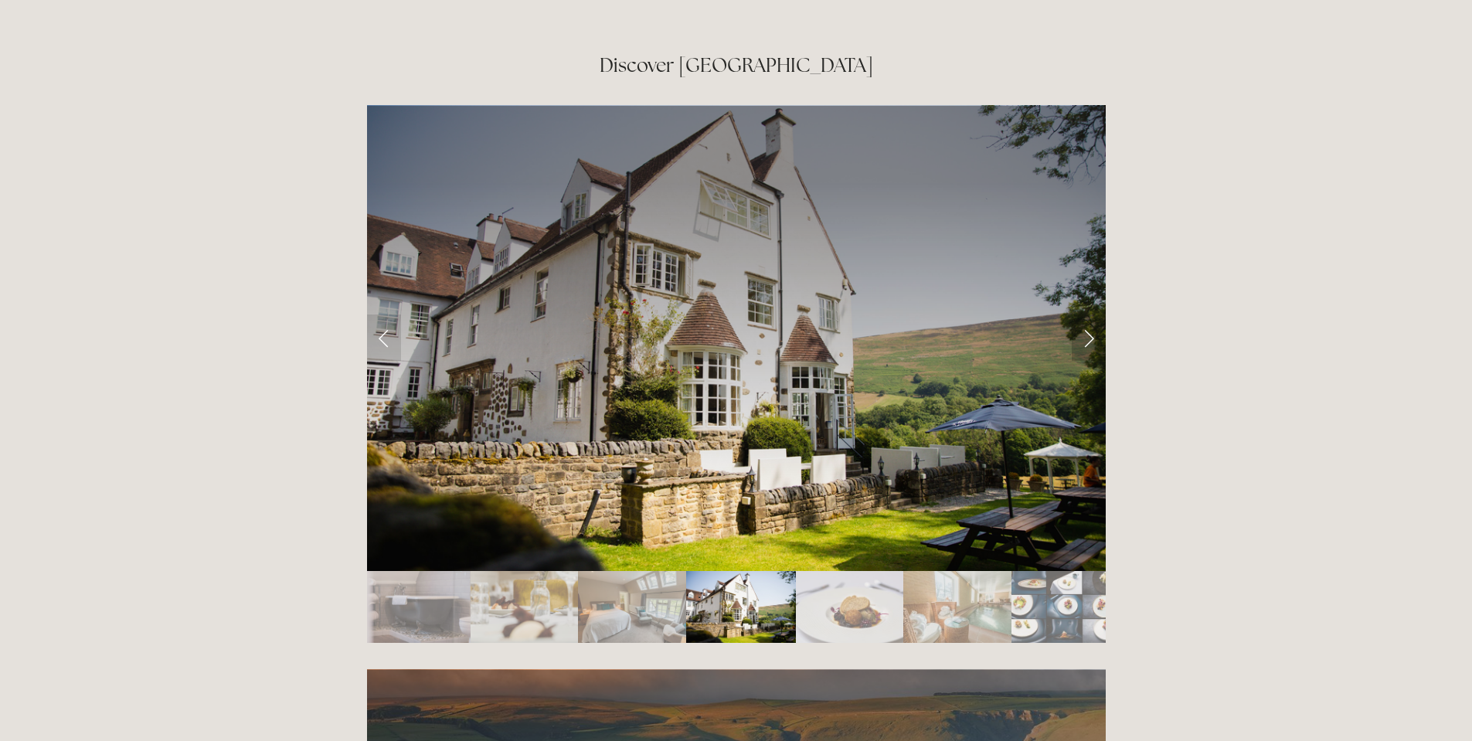
click at [1095, 314] on link "Next Slide" at bounding box center [1088, 337] width 34 height 46
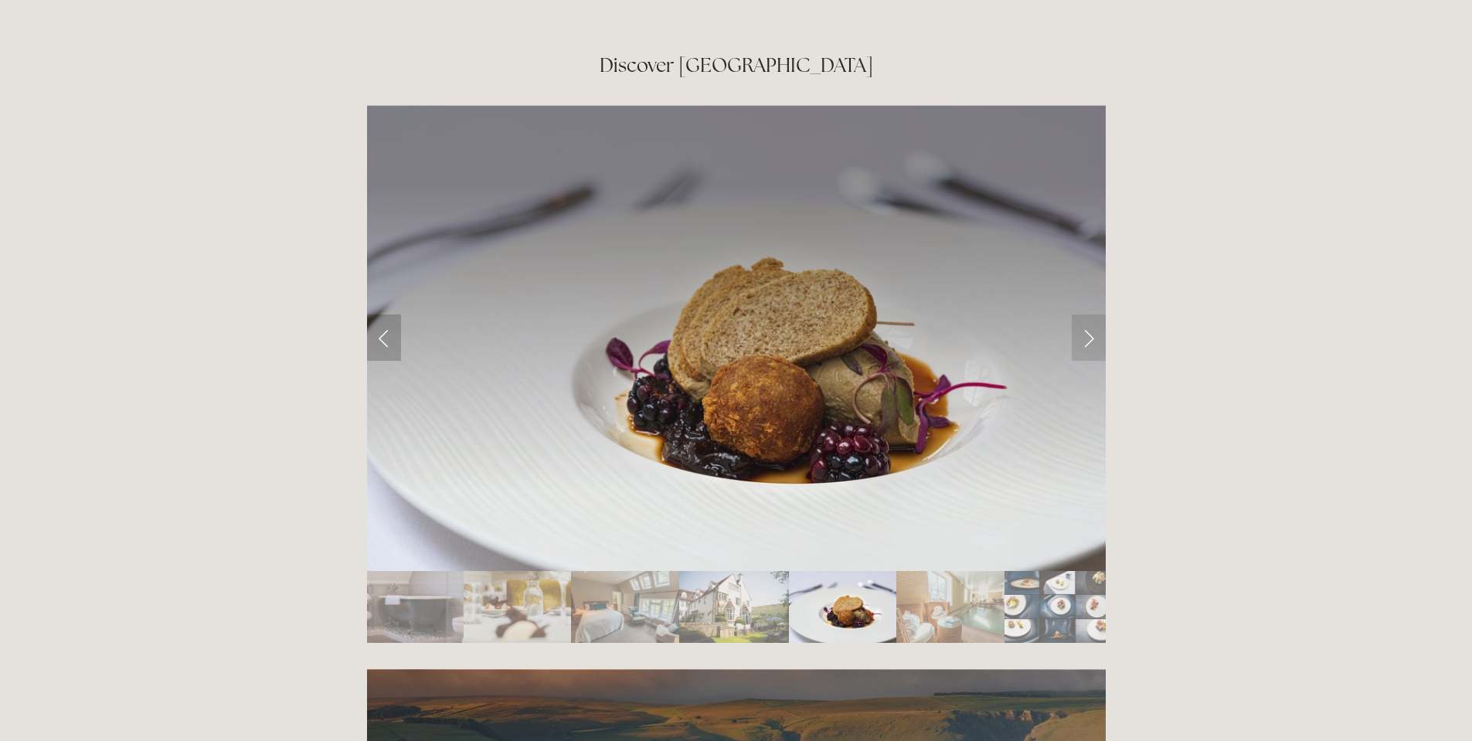
drag, startPoint x: 365, startPoint y: 231, endPoint x: 384, endPoint y: 237, distance: 19.5
click at [372, 233] on div at bounding box center [736, 374] width 765 height 564
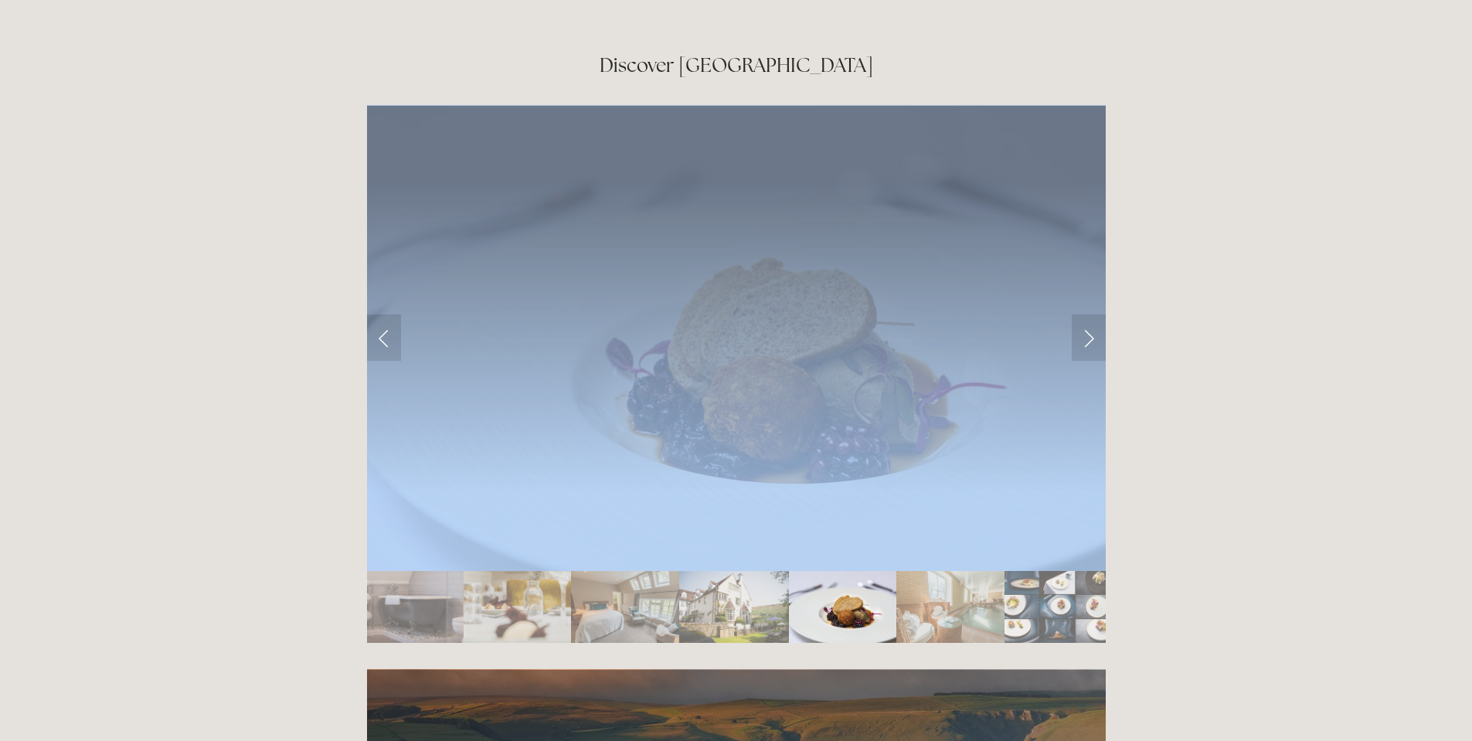
drag, startPoint x: 370, startPoint y: 248, endPoint x: 274, endPoint y: 261, distance: 96.7
click at [371, 314] on link "Previous Slide" at bounding box center [384, 337] width 34 height 46
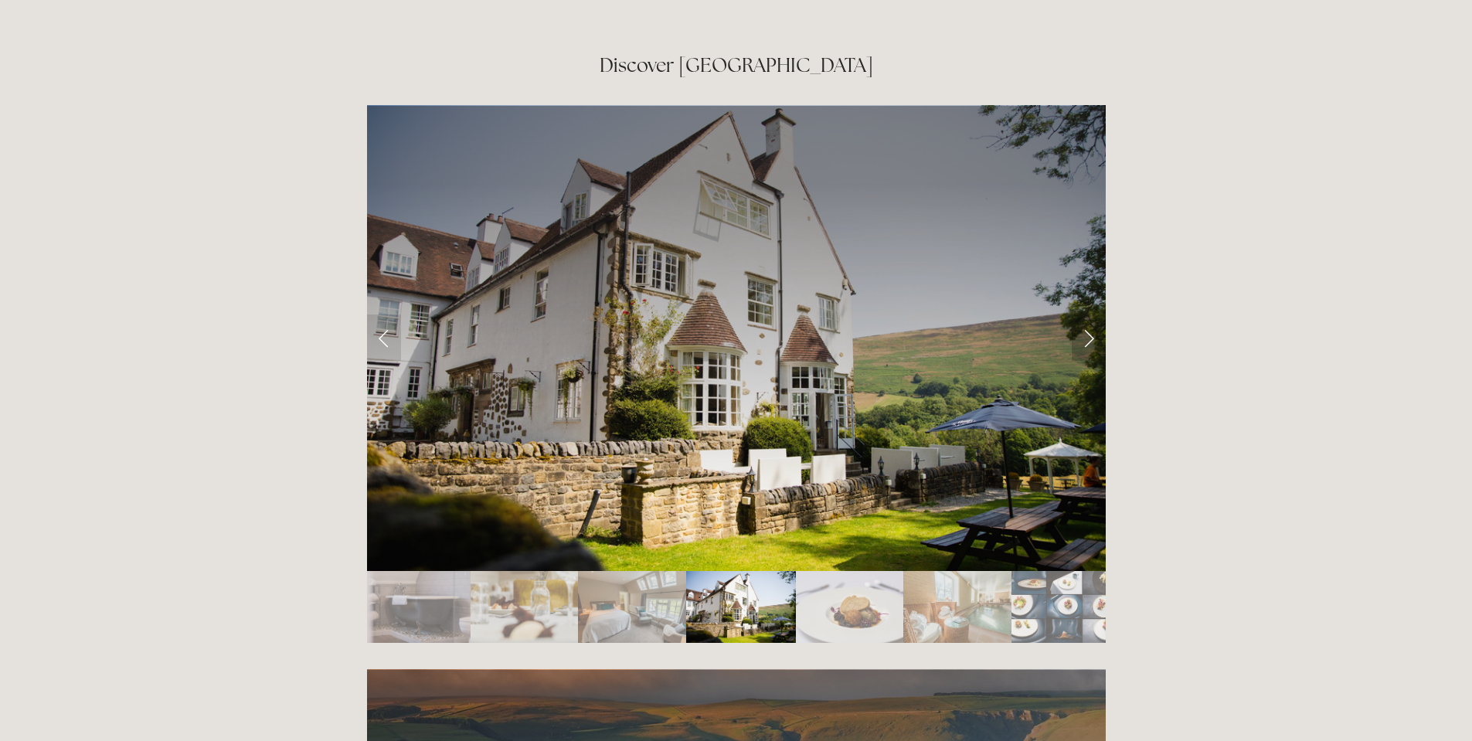
click at [1089, 314] on link "Next Slide" at bounding box center [1088, 337] width 34 height 46
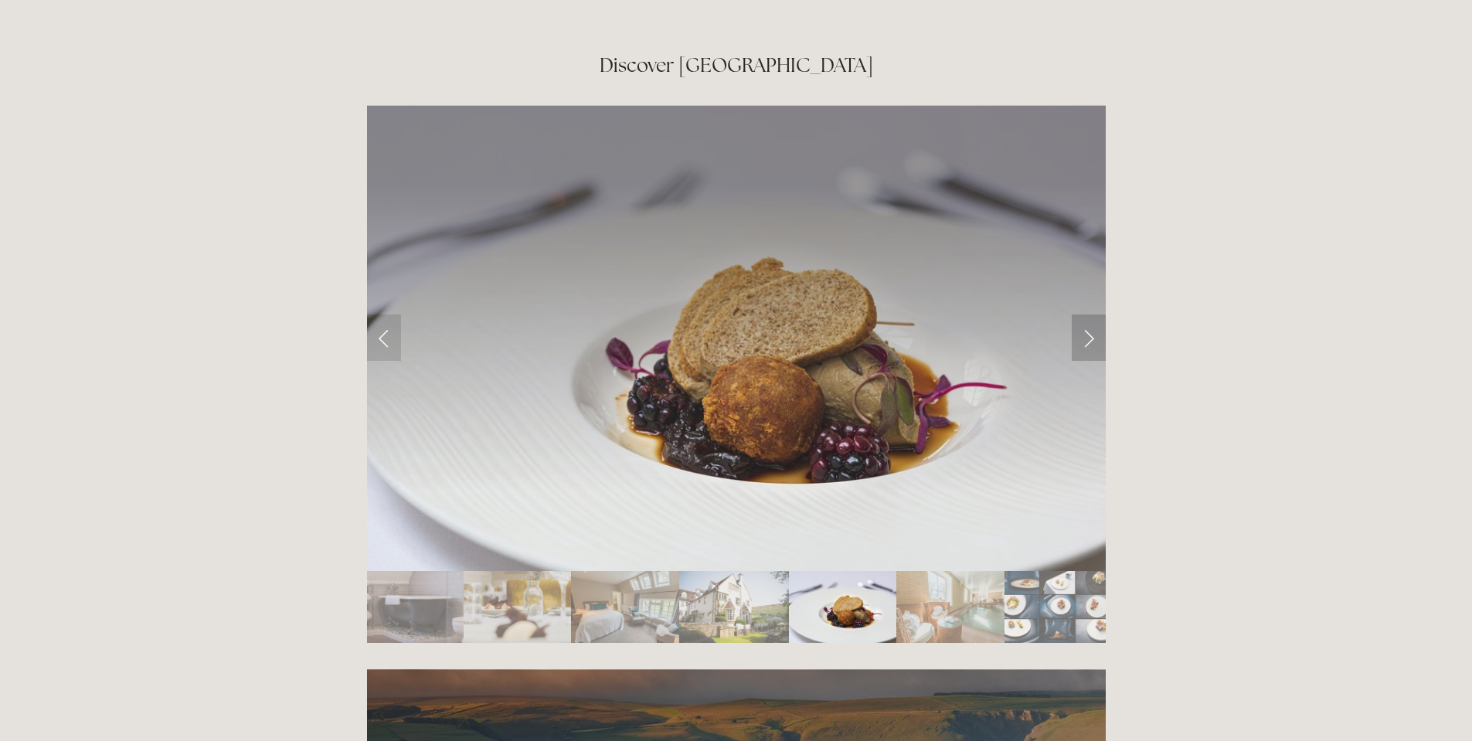
click at [1089, 314] on link "Next Slide" at bounding box center [1088, 337] width 34 height 46
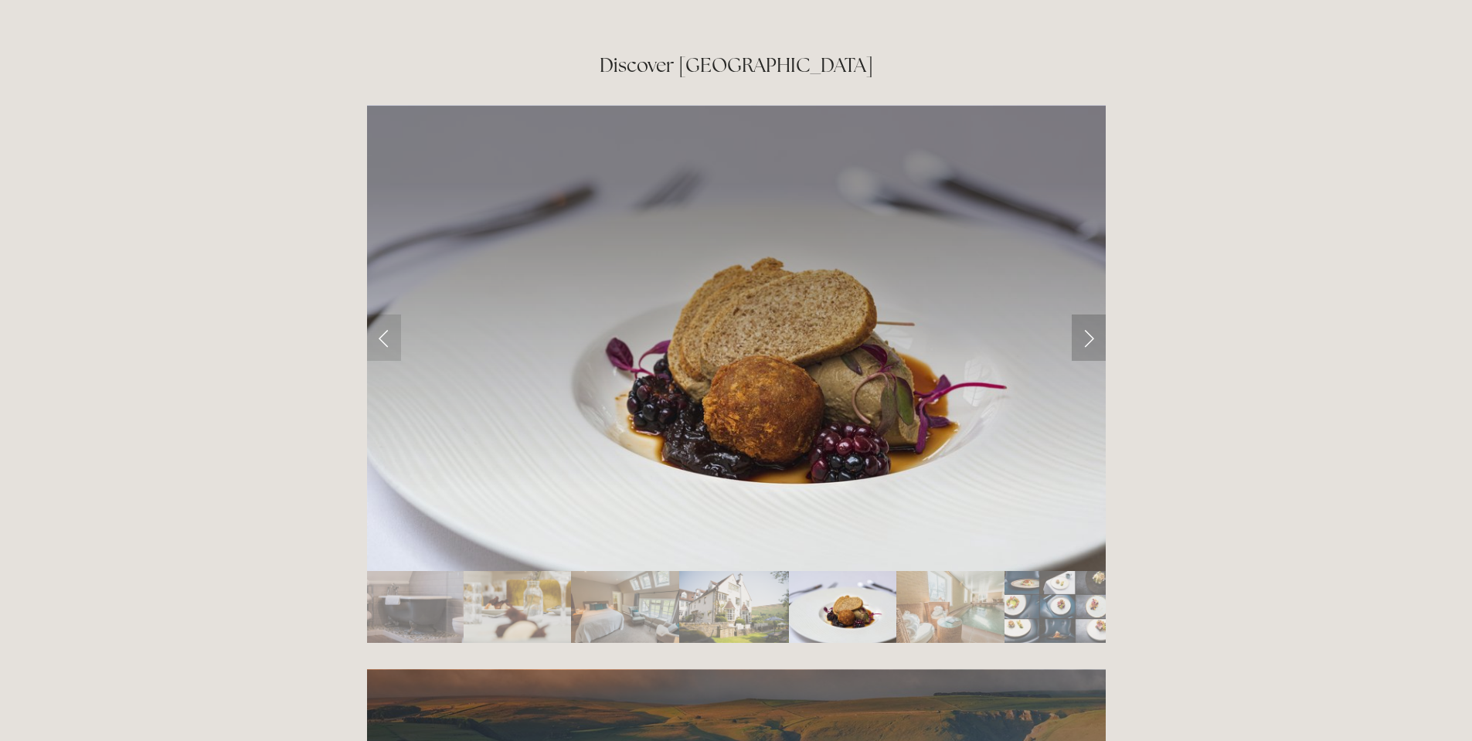
click at [1085, 314] on link "Next Slide" at bounding box center [1088, 337] width 34 height 46
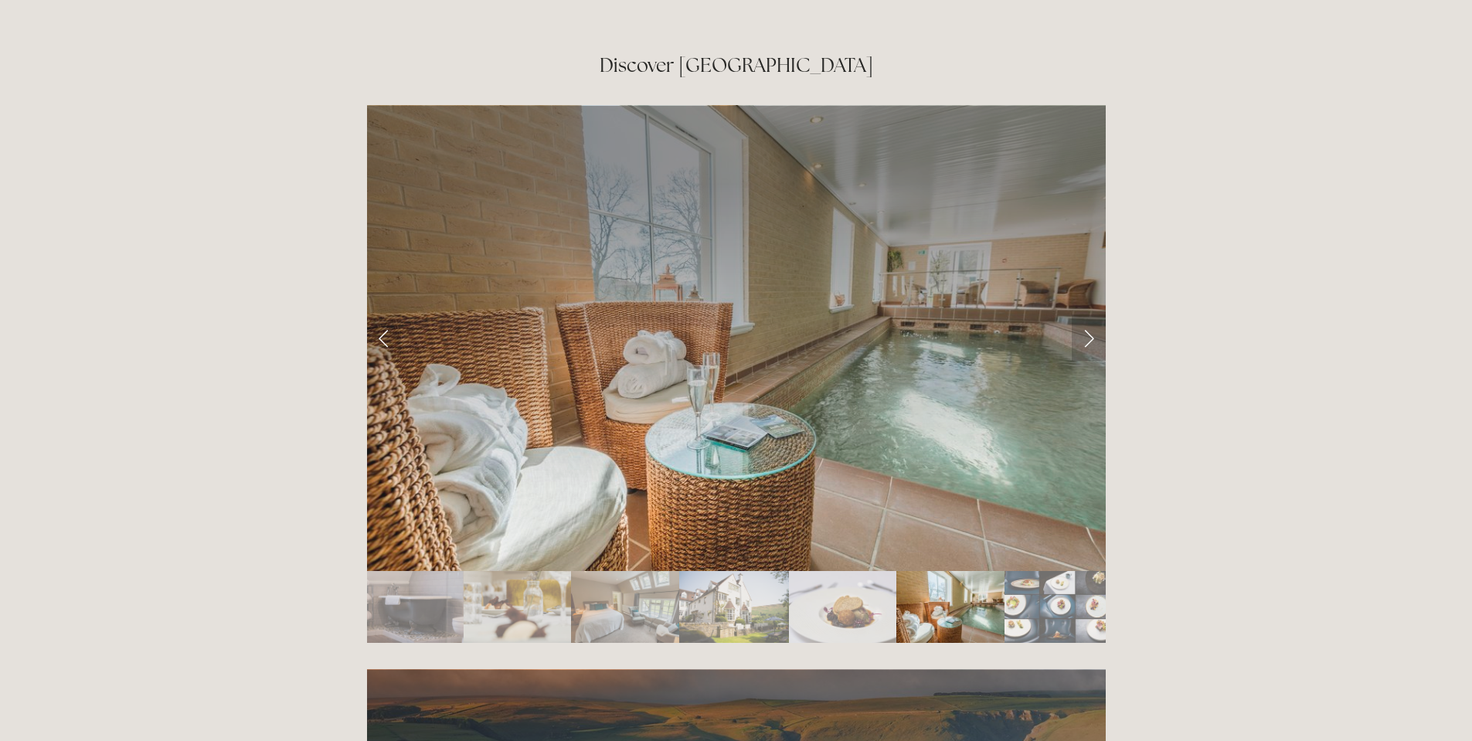
click at [1094, 314] on link "Next Slide" at bounding box center [1088, 337] width 34 height 46
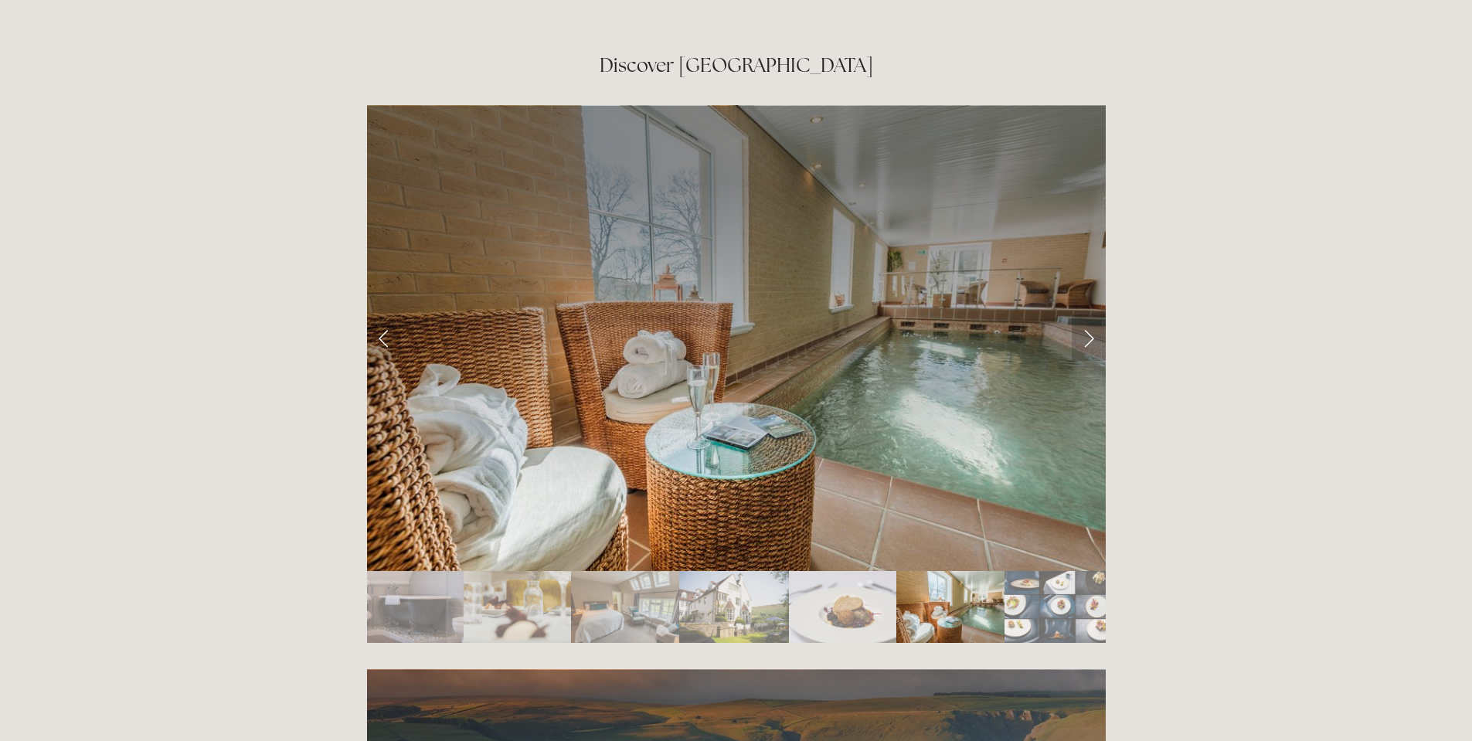
click at [1094, 314] on link "Next Slide" at bounding box center [1088, 337] width 34 height 46
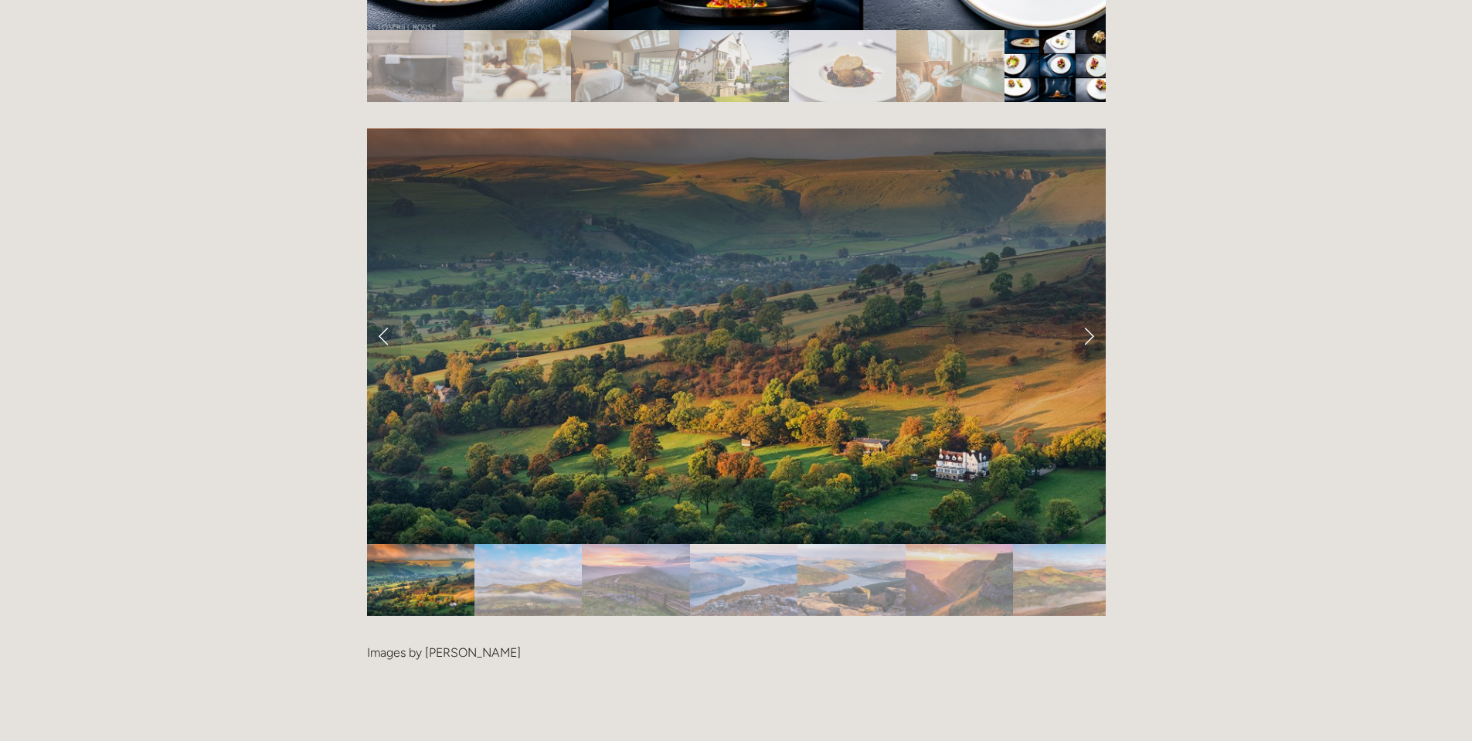
scroll to position [3244, 0]
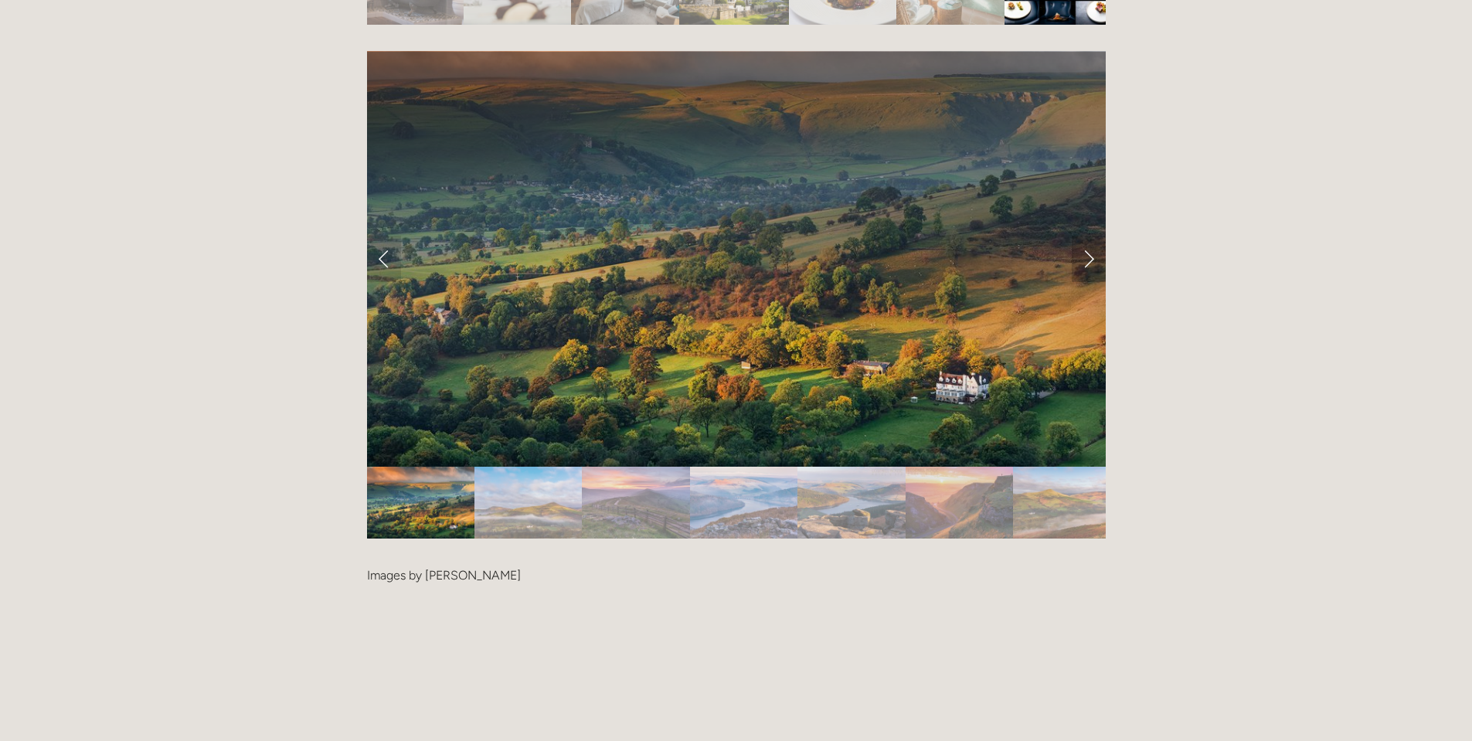
click at [1076, 236] on link "Next Slide" at bounding box center [1088, 259] width 34 height 46
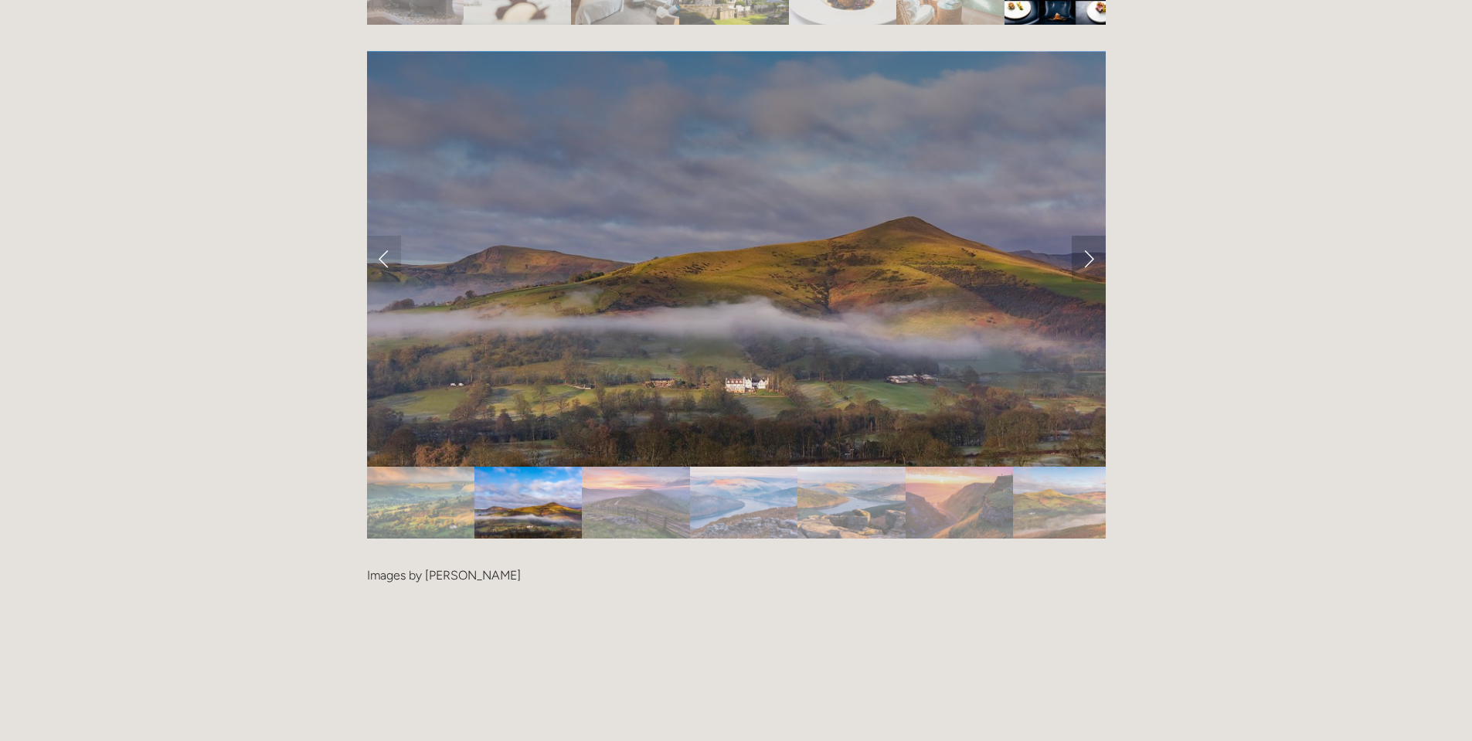
click at [1086, 236] on link "Next Slide" at bounding box center [1088, 259] width 34 height 46
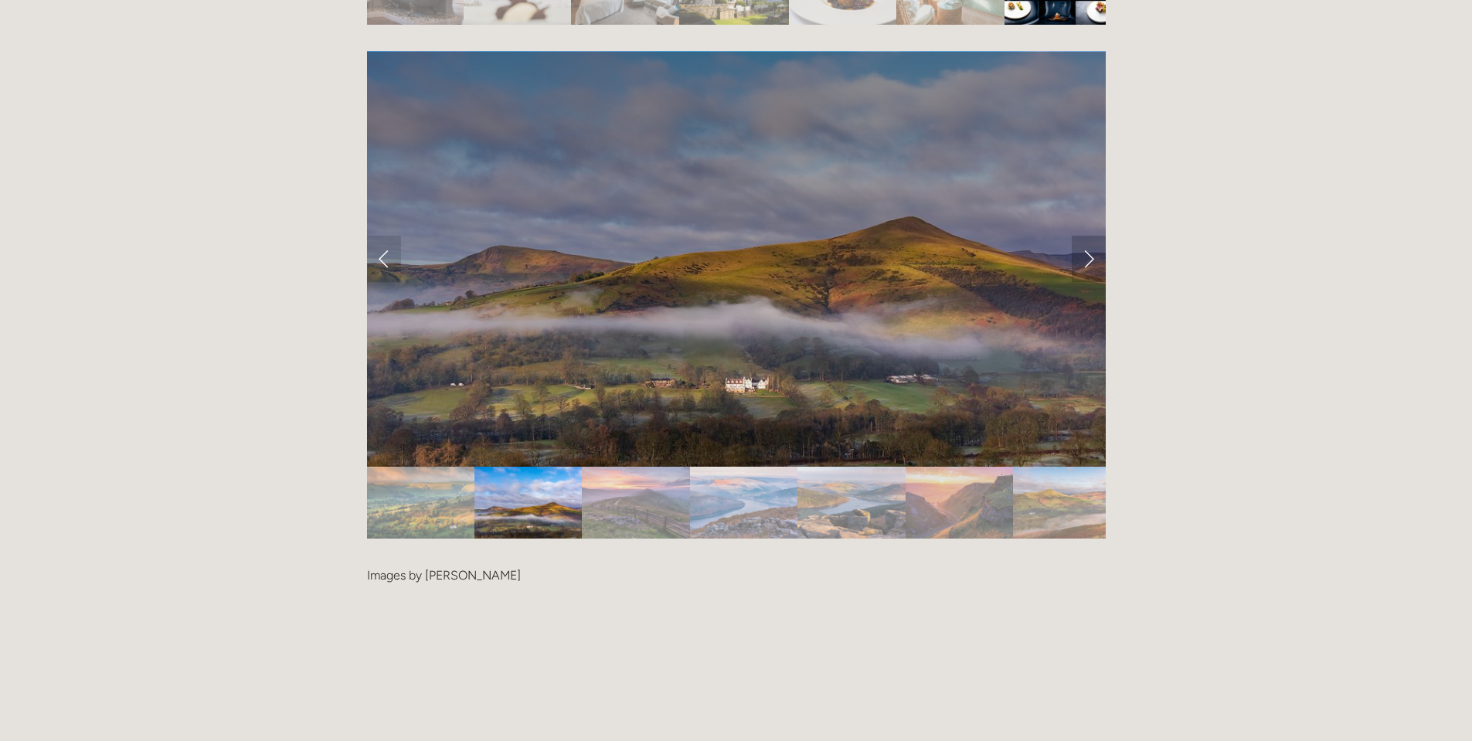
click at [1081, 236] on link "Next Slide" at bounding box center [1088, 259] width 34 height 46
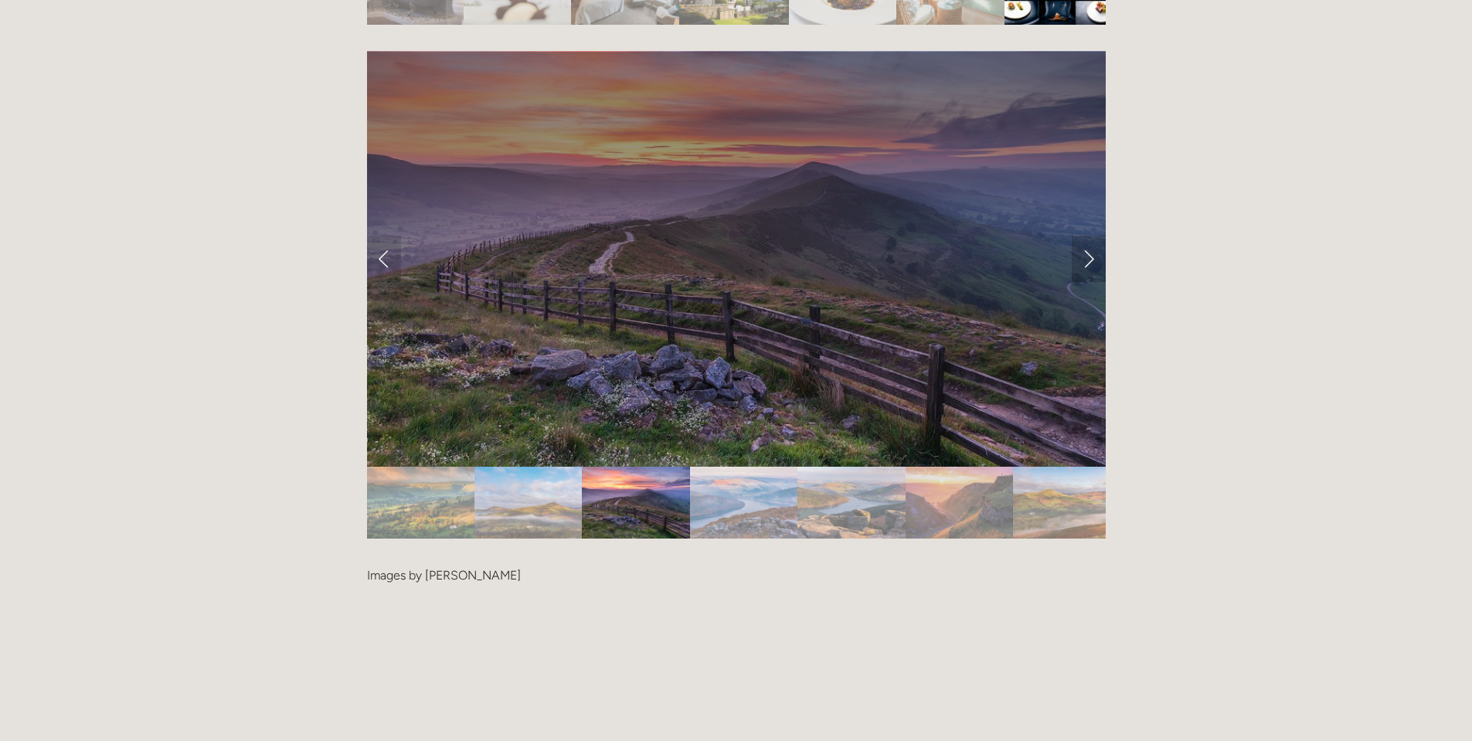
click at [1087, 236] on link "Next Slide" at bounding box center [1088, 259] width 34 height 46
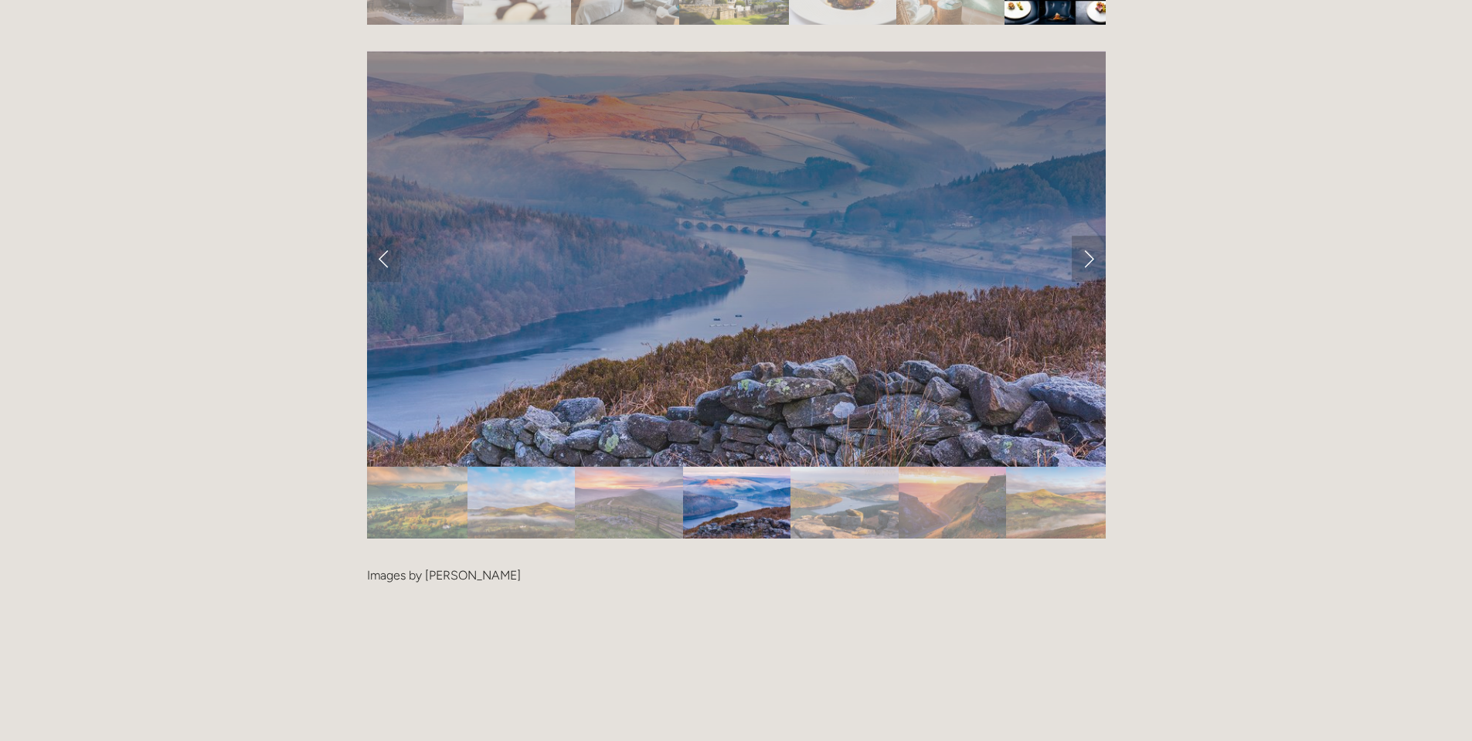
click at [1087, 236] on link "Next Slide" at bounding box center [1088, 259] width 34 height 46
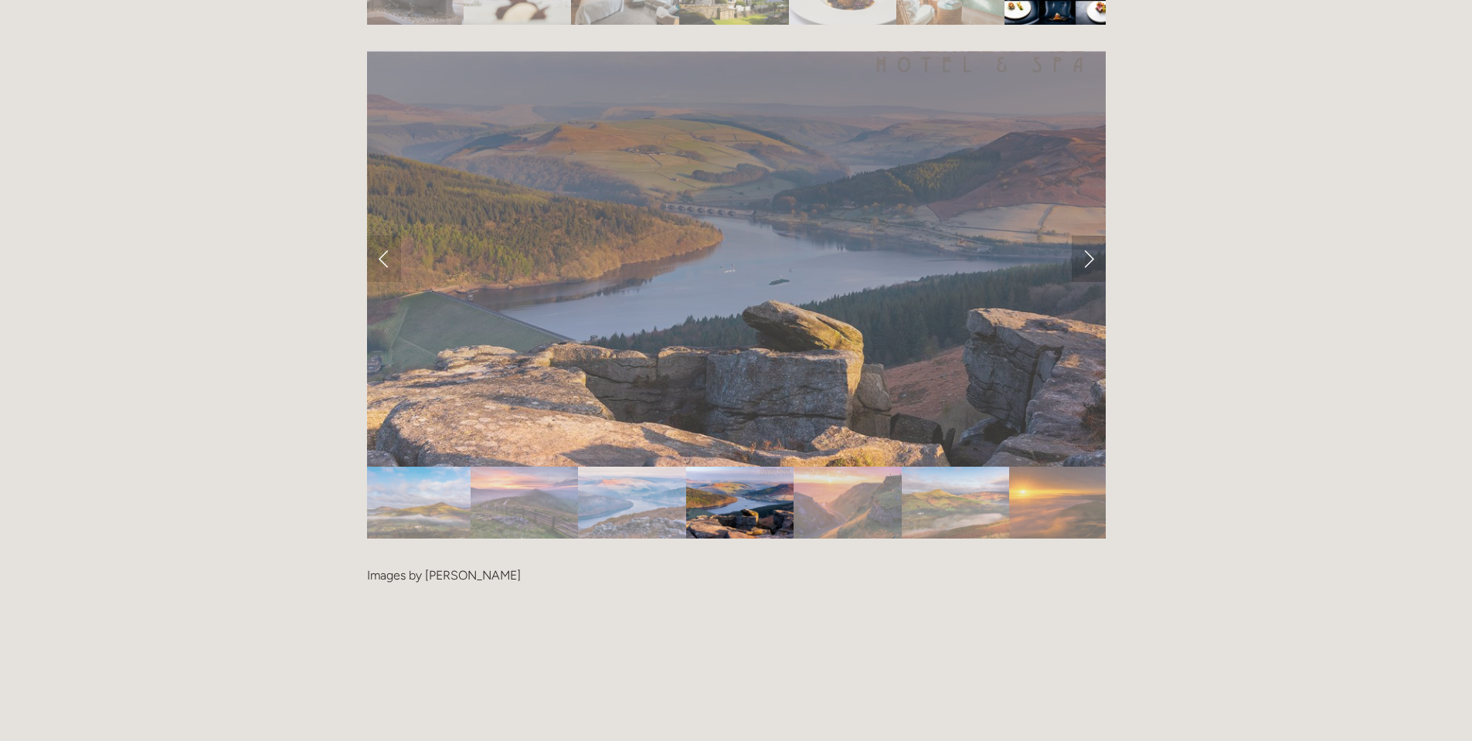
click at [1087, 236] on link "Next Slide" at bounding box center [1088, 259] width 34 height 46
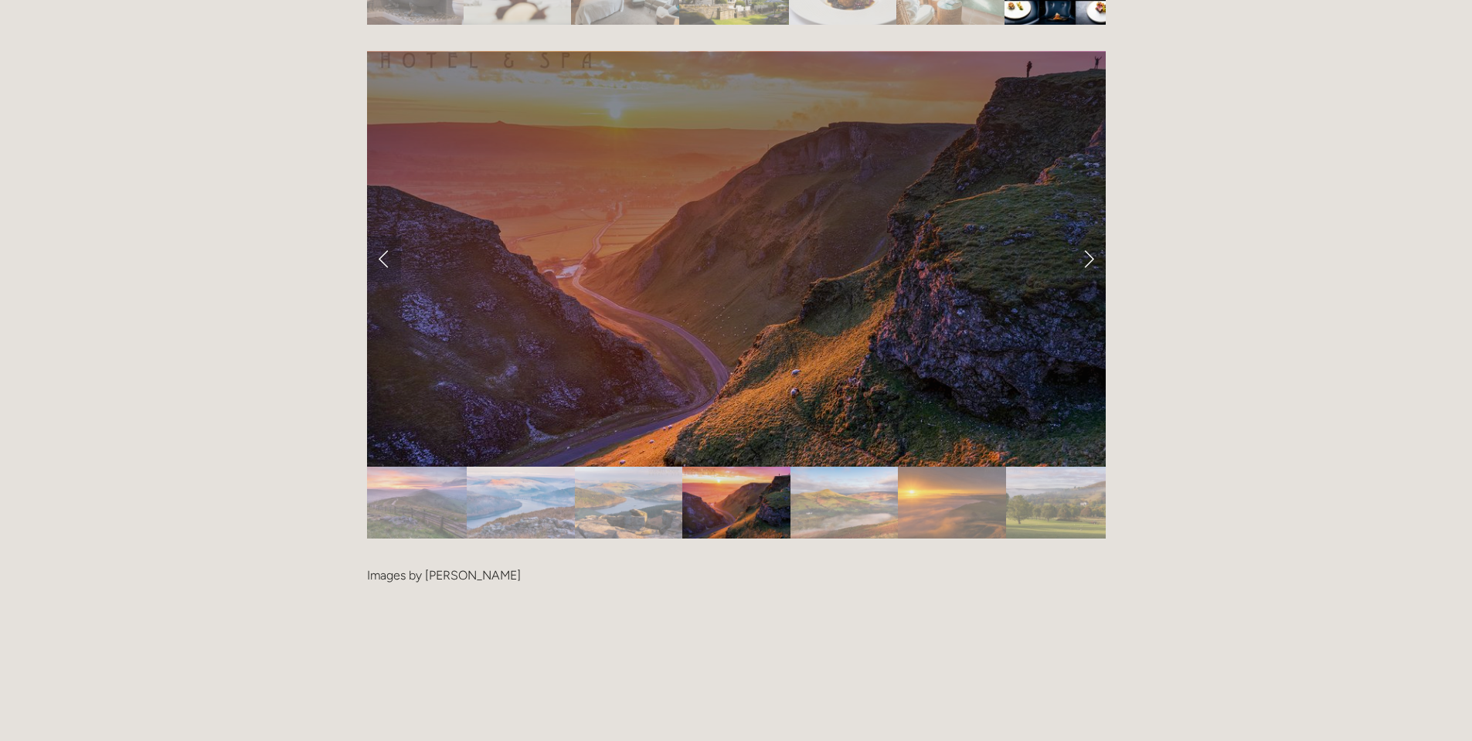
click at [395, 236] on link "Previous Slide" at bounding box center [384, 259] width 34 height 46
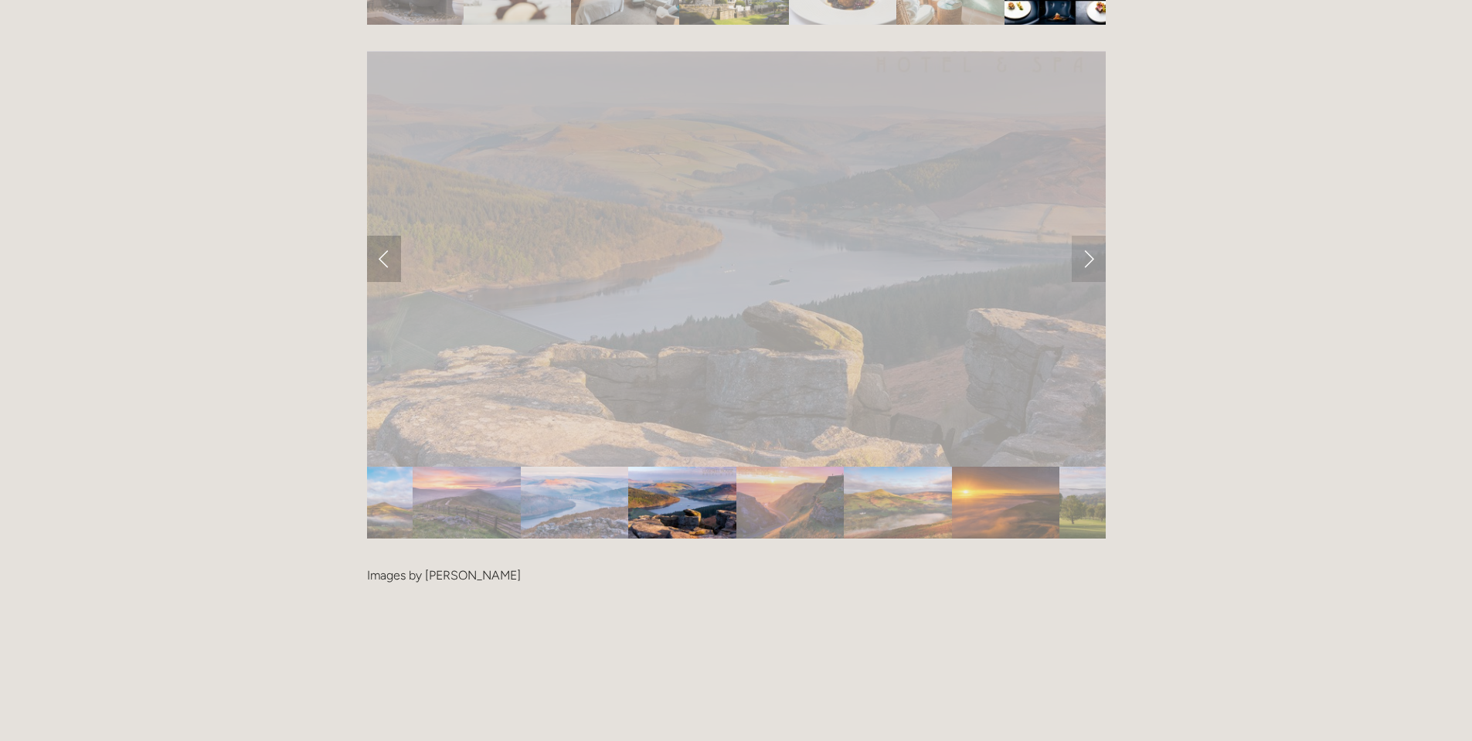
click at [382, 236] on link "Previous Slide" at bounding box center [384, 259] width 34 height 46
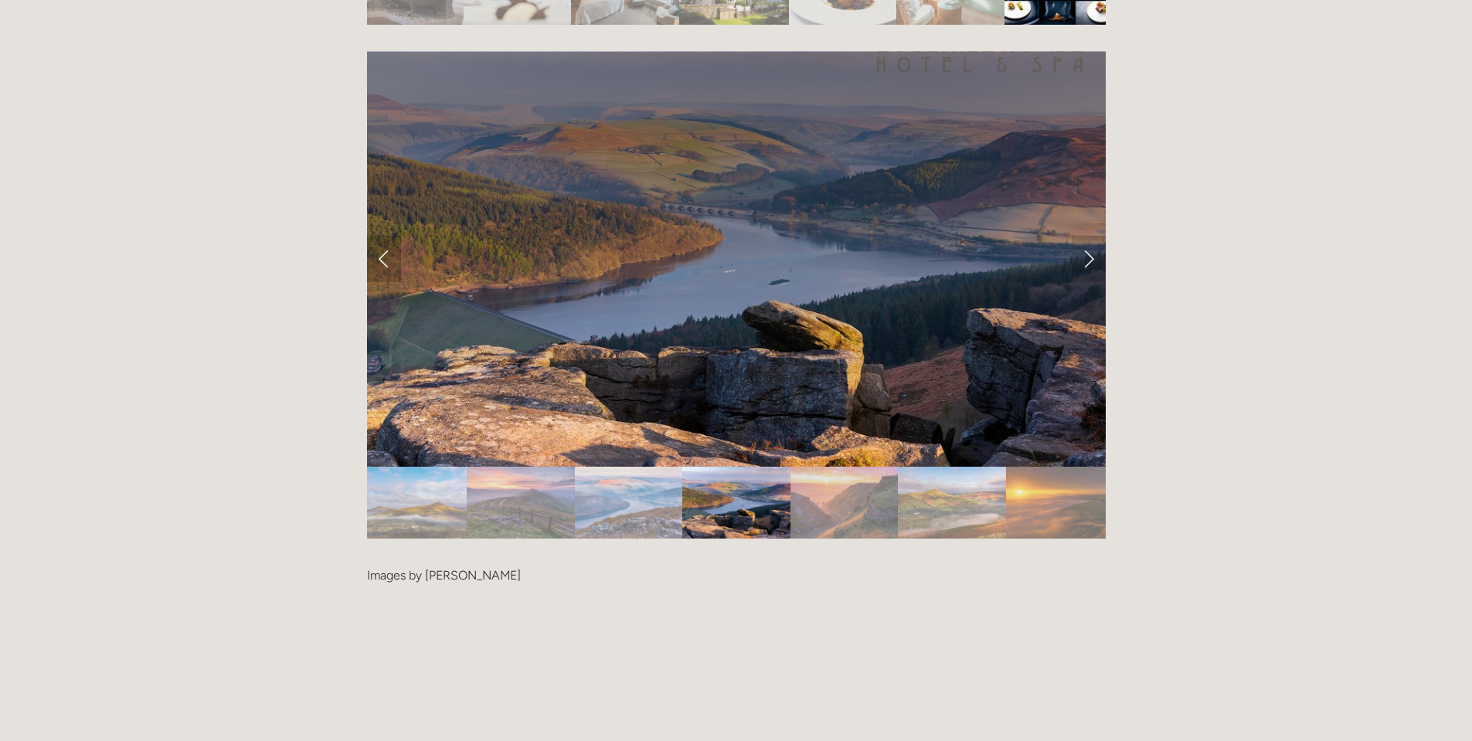
click at [382, 236] on link "Previous Slide" at bounding box center [384, 259] width 34 height 46
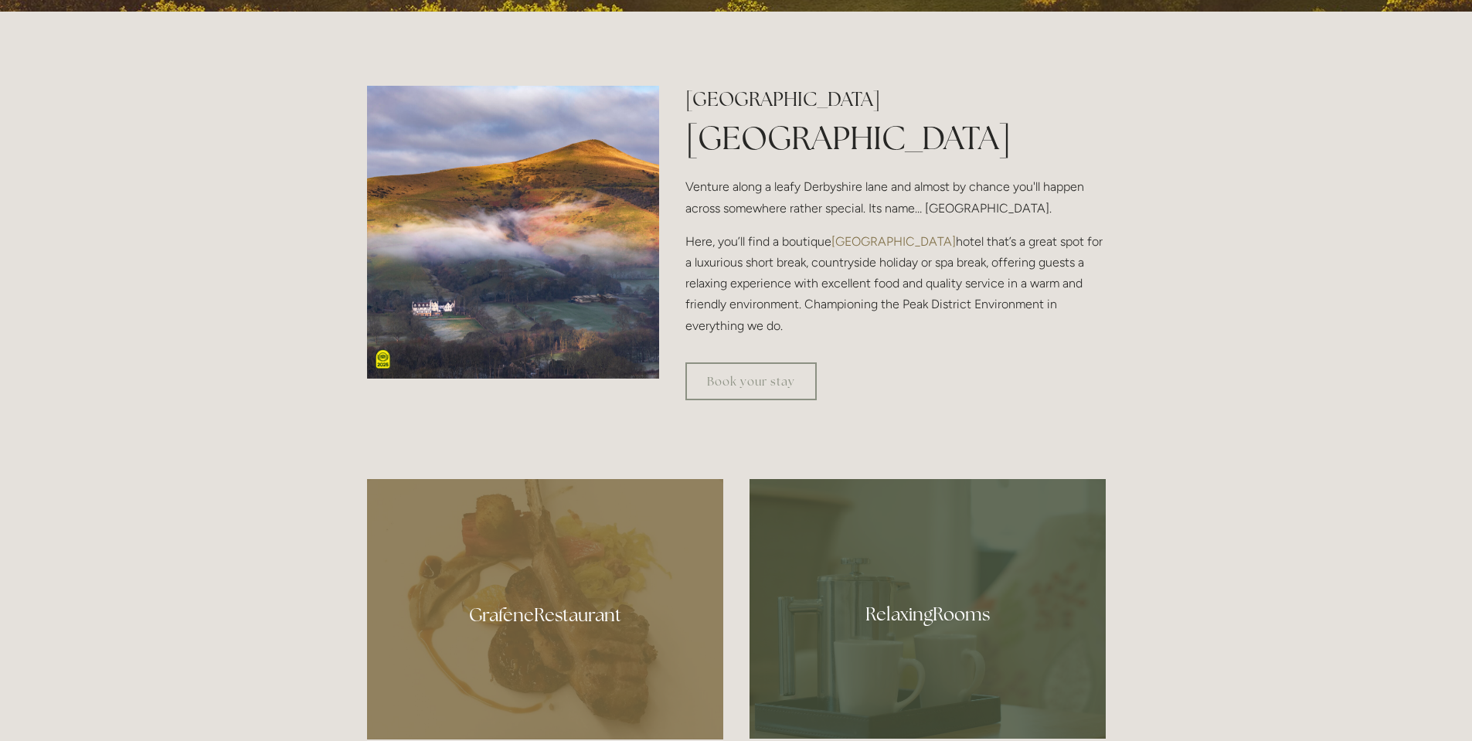
scroll to position [695, 0]
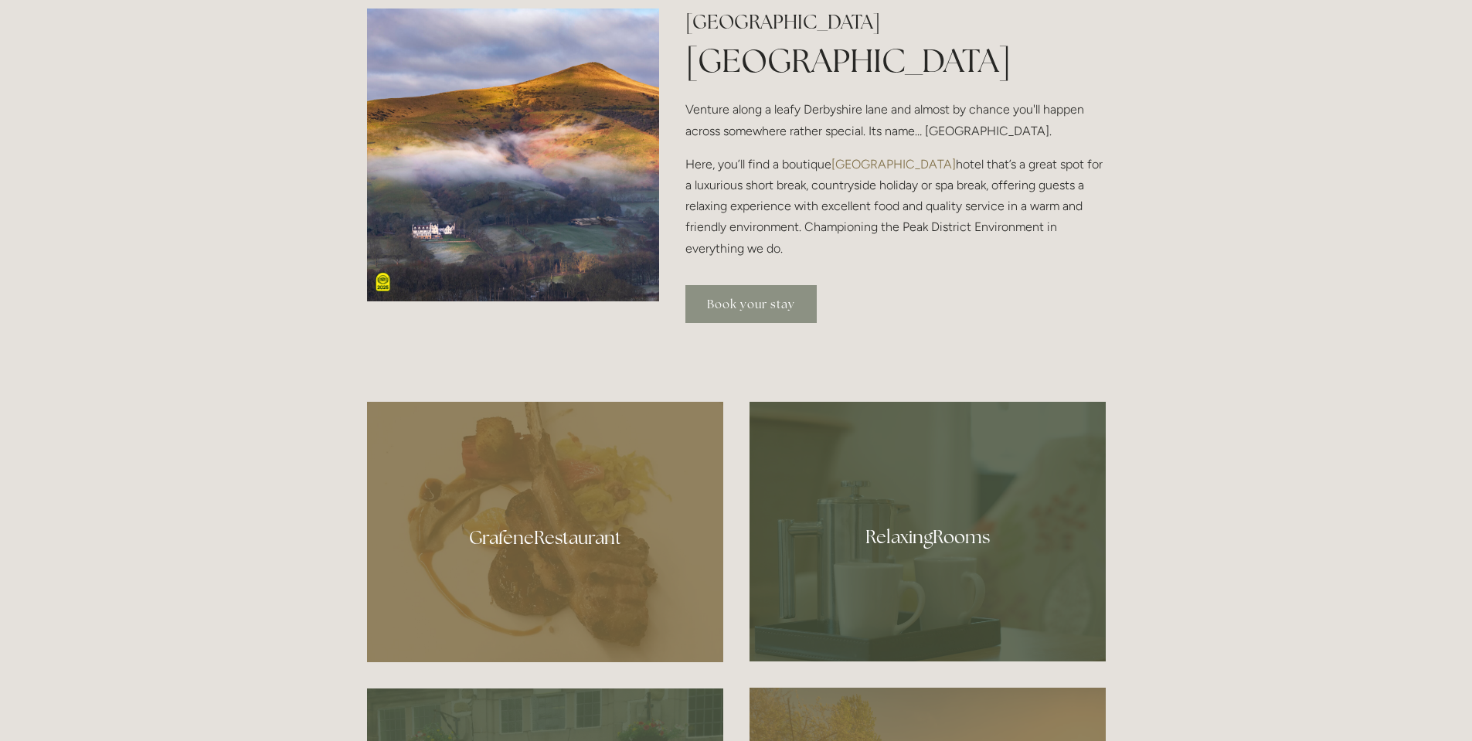
click at [742, 310] on link "Book your stay" at bounding box center [750, 304] width 131 height 38
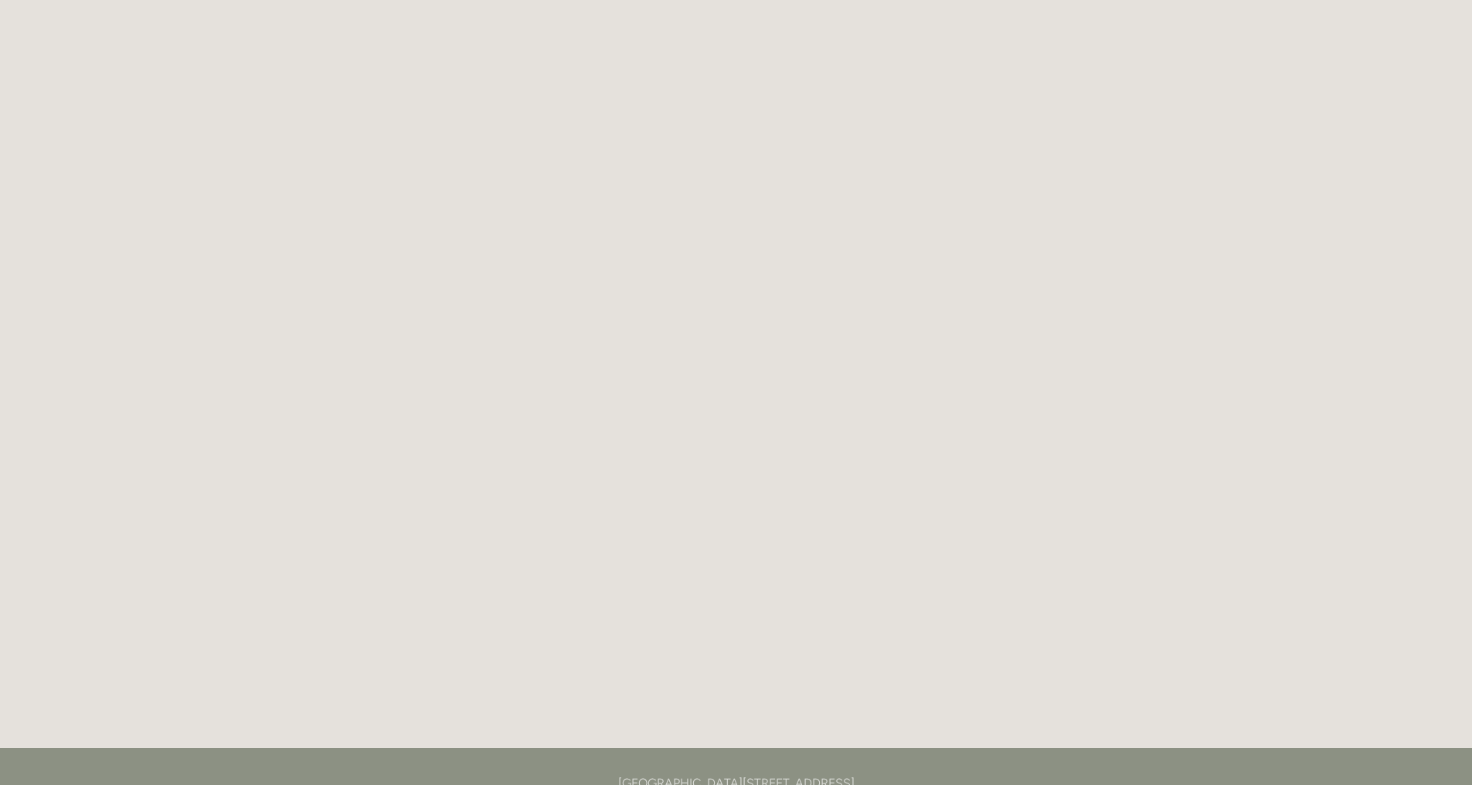
scroll to position [84, 0]
